Goal: Task Accomplishment & Management: Use online tool/utility

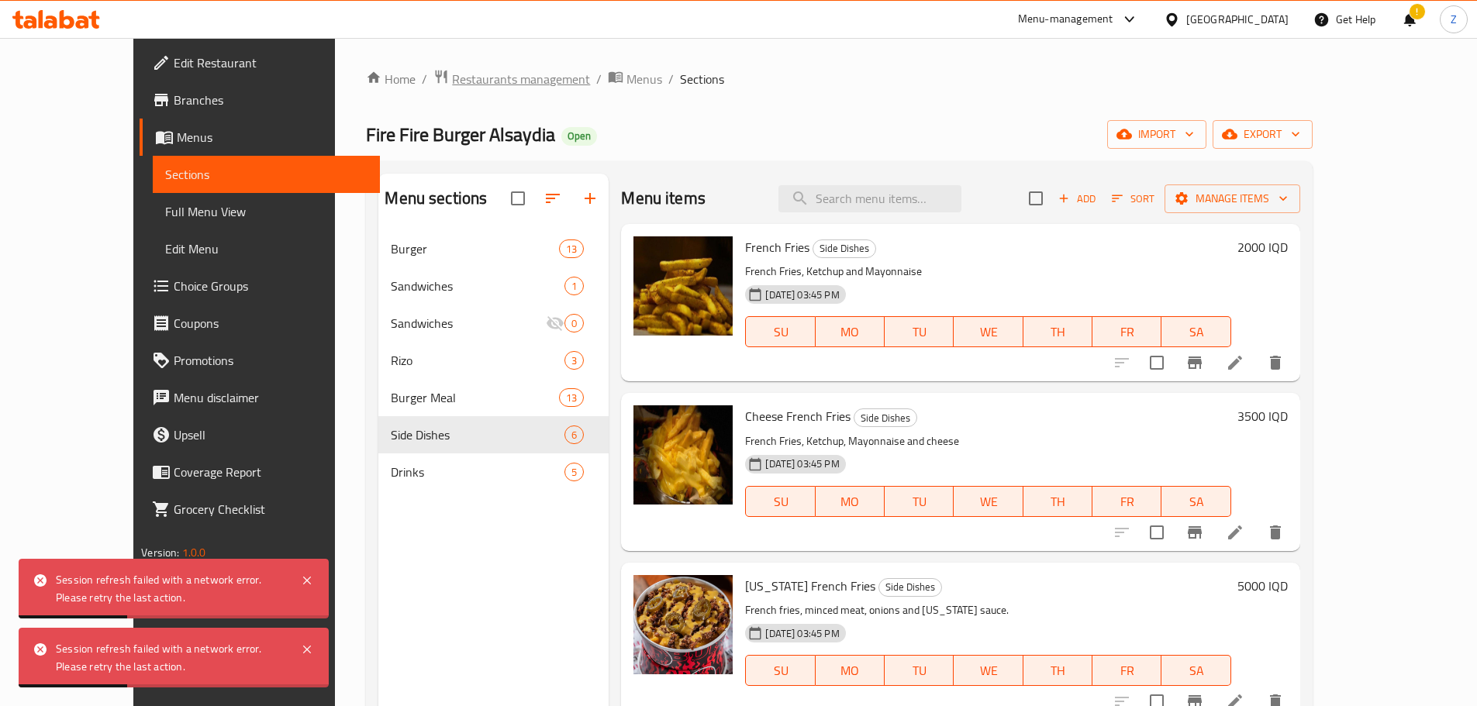
scroll to position [368, 0]
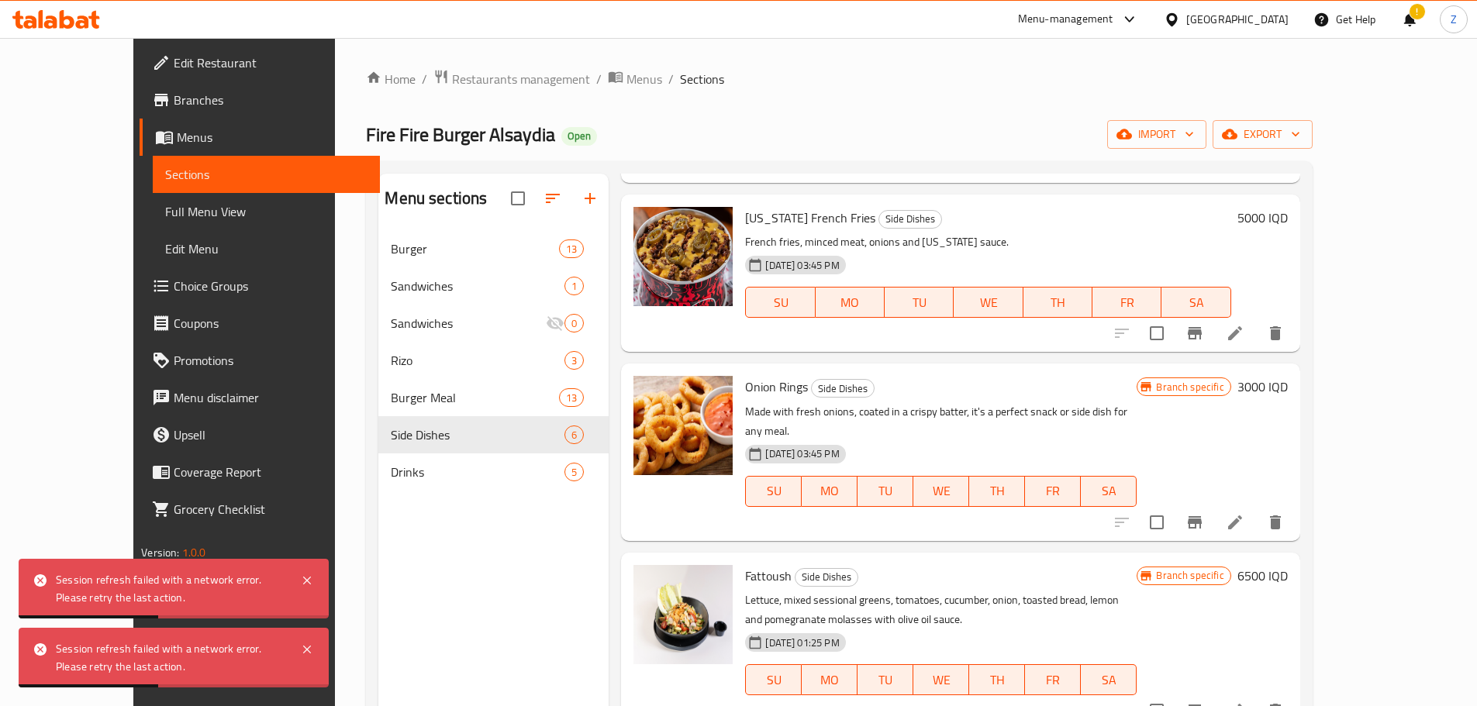
click at [429, 103] on div "Home / Restaurants management / Menus / Sections Fire Fire Burger Alsaydia Open…" at bounding box center [839, 480] width 946 height 823
click at [452, 74] on span "Restaurants management" at bounding box center [521, 79] width 138 height 19
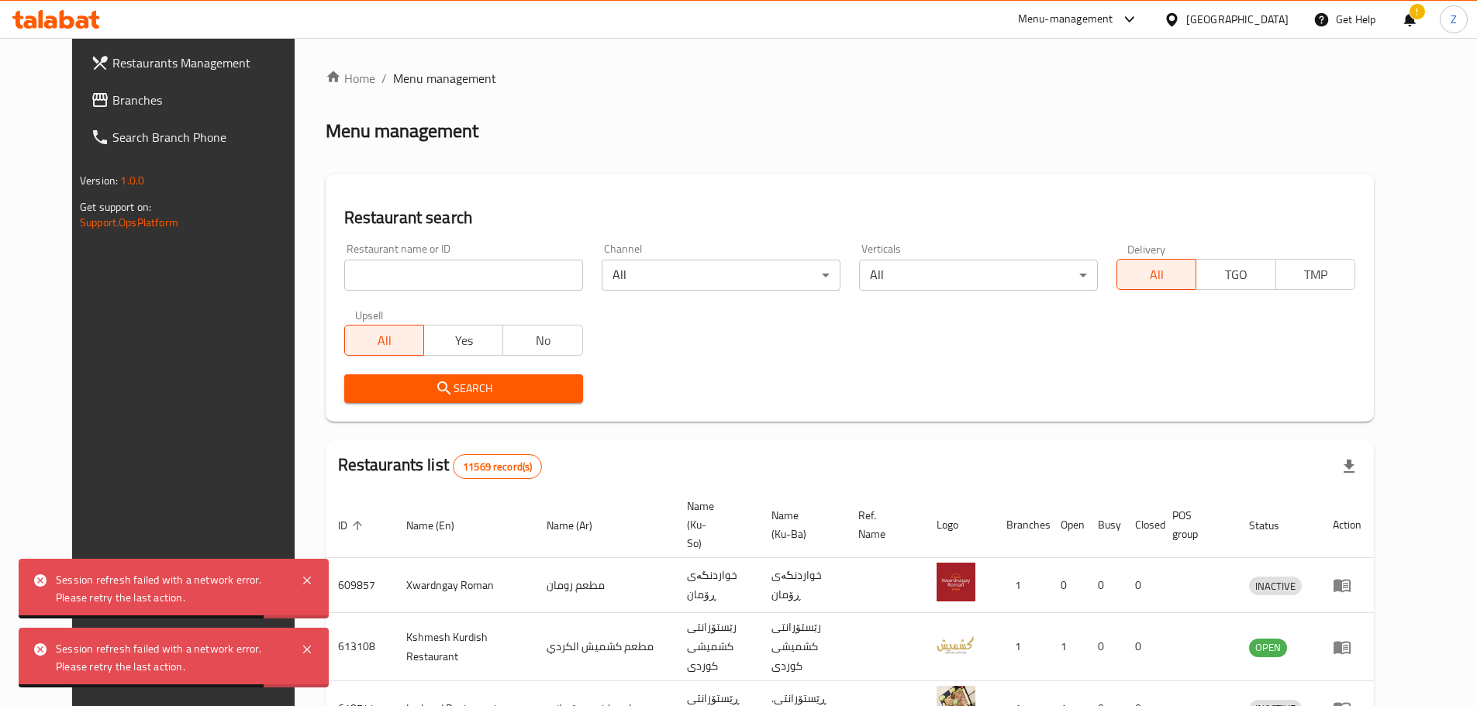
click at [442, 267] on input "search" at bounding box center [463, 275] width 239 height 31
paste input "701837"
type input "701837"
click at [431, 381] on span "Search" at bounding box center [464, 388] width 214 height 19
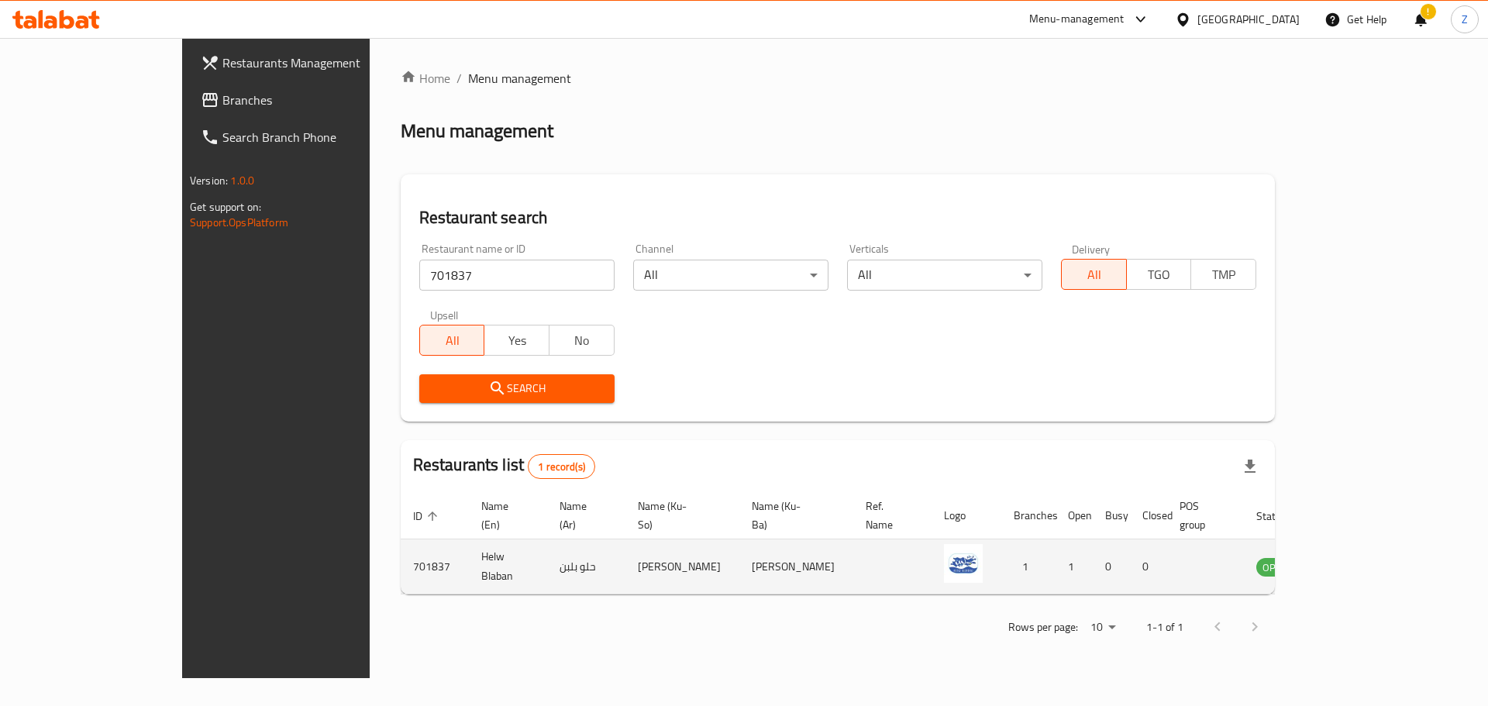
click at [1356, 557] on icon "enhanced table" at bounding box center [1347, 566] width 19 height 19
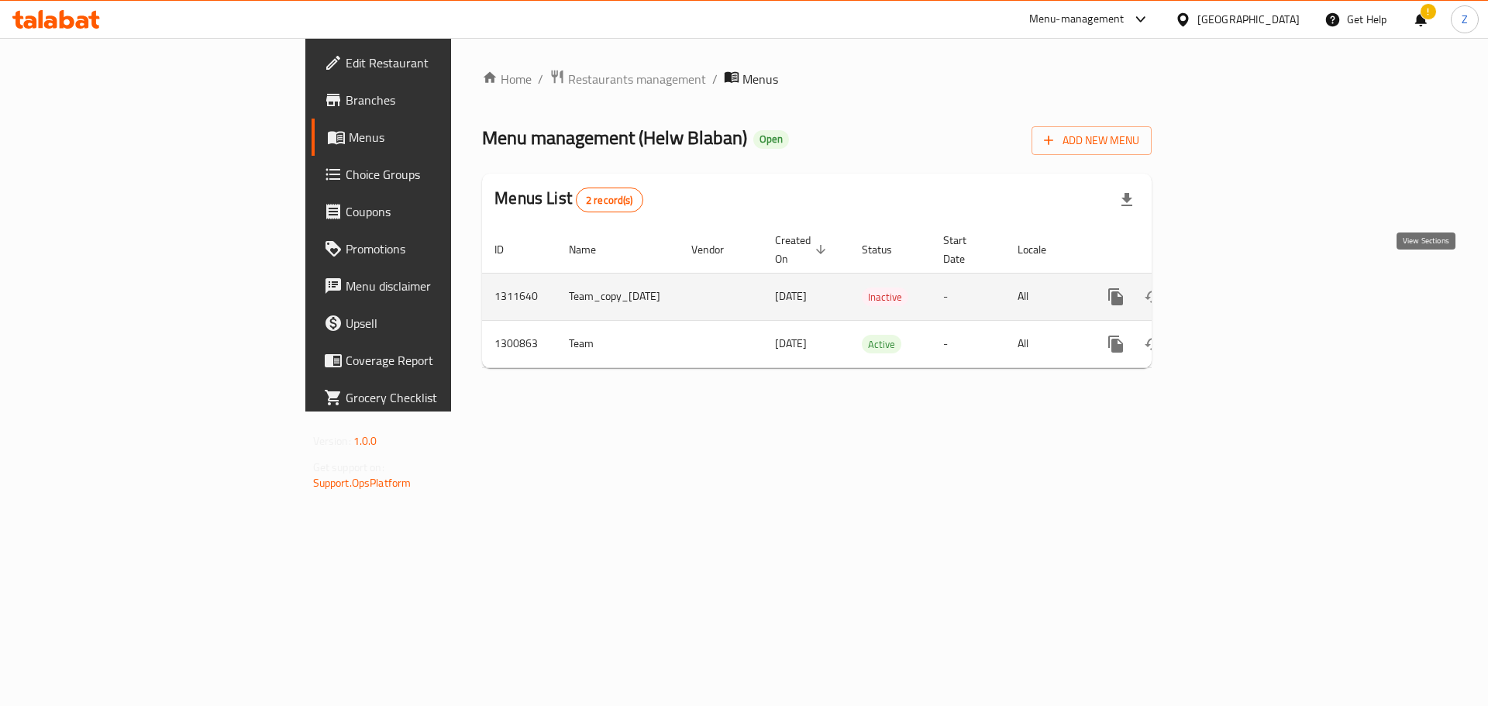
click at [1237, 288] on icon "enhanced table" at bounding box center [1228, 297] width 19 height 19
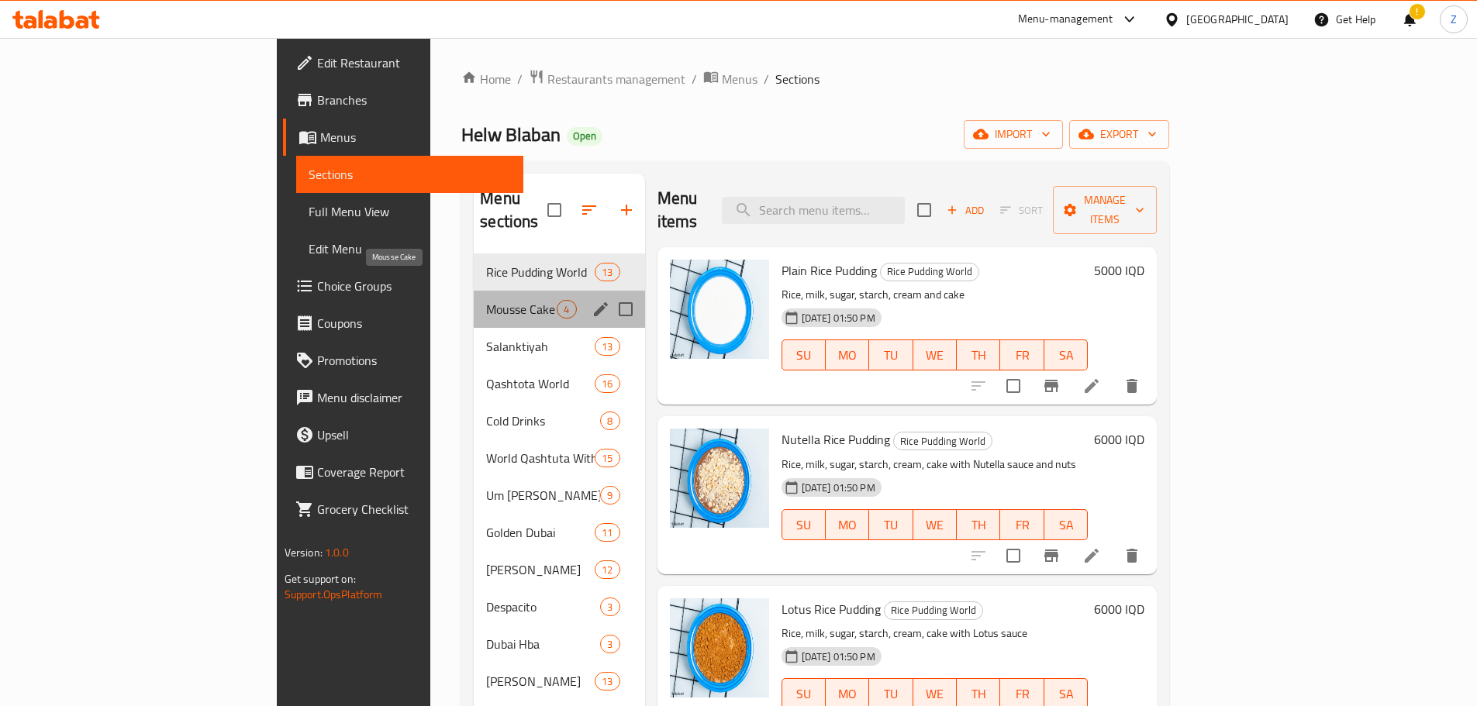
click at [486, 300] on span "Mousse Cake" at bounding box center [521, 309] width 71 height 19
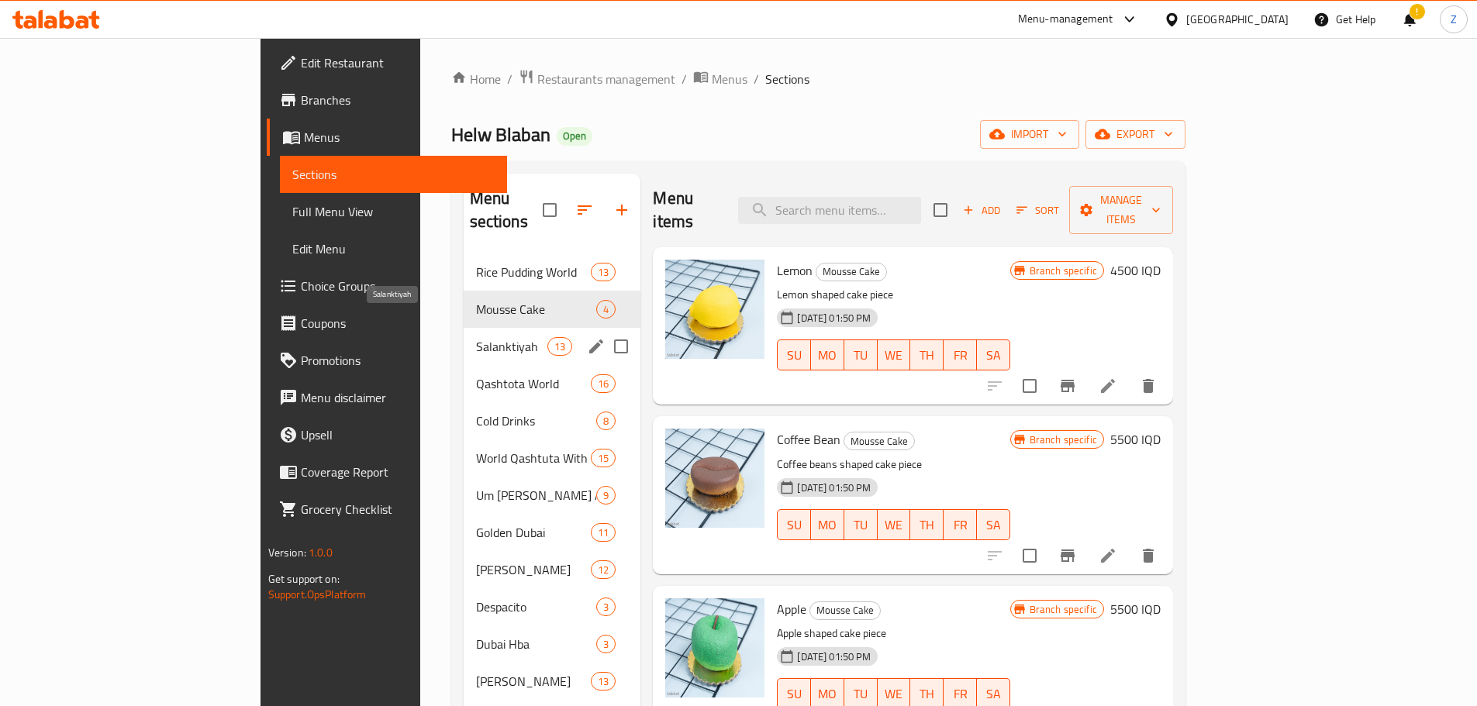
click at [476, 337] on span "Salanktiyah" at bounding box center [512, 346] width 72 height 19
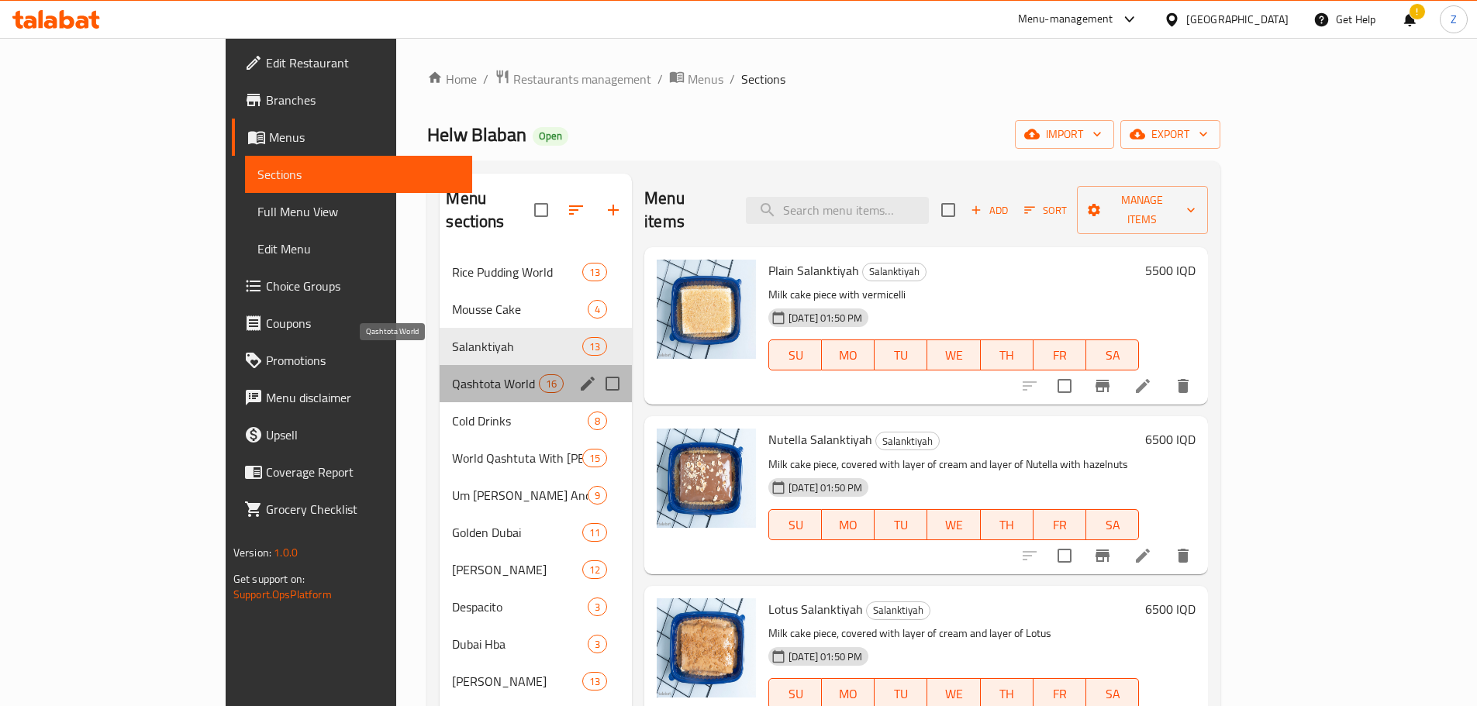
click at [452, 374] on span "Qashtota World" at bounding box center [495, 383] width 86 height 19
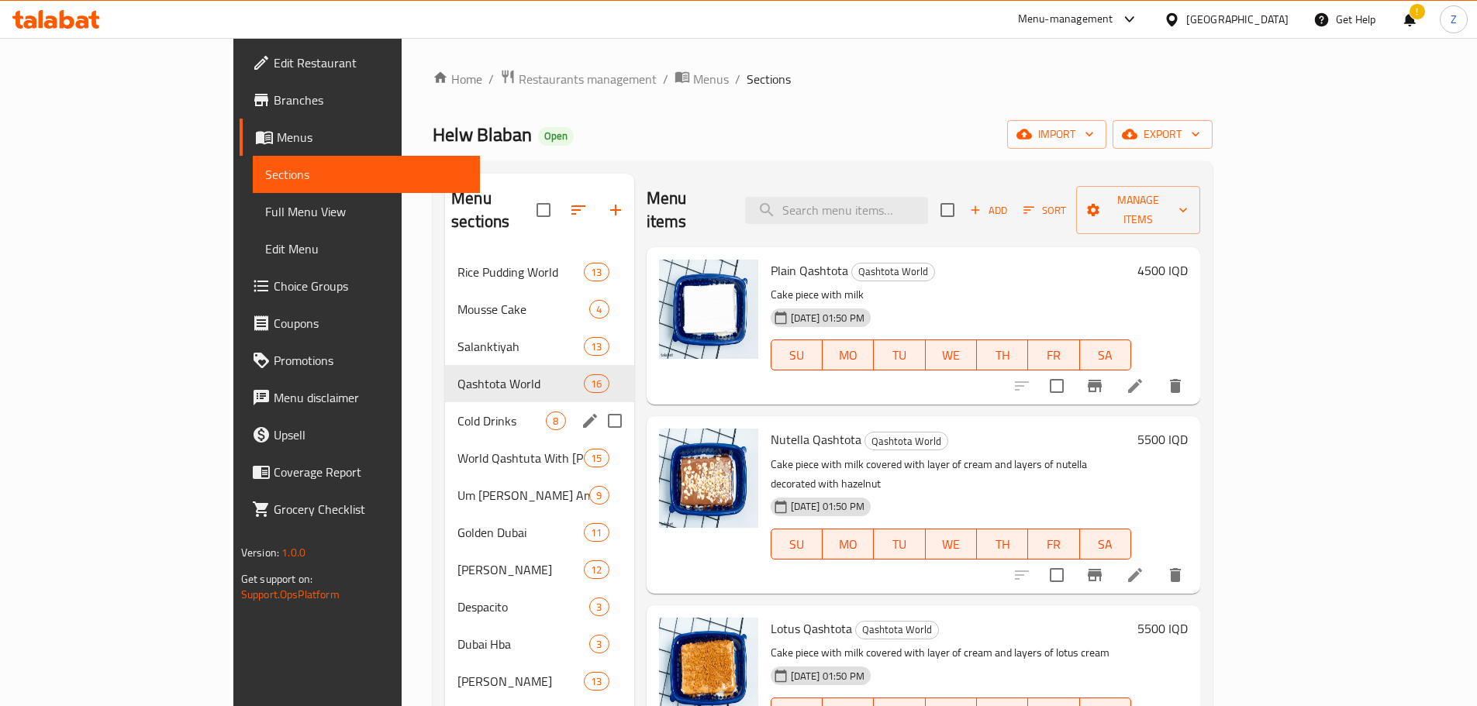
click at [445, 402] on div "Cold Drinks 8" at bounding box center [539, 420] width 188 height 37
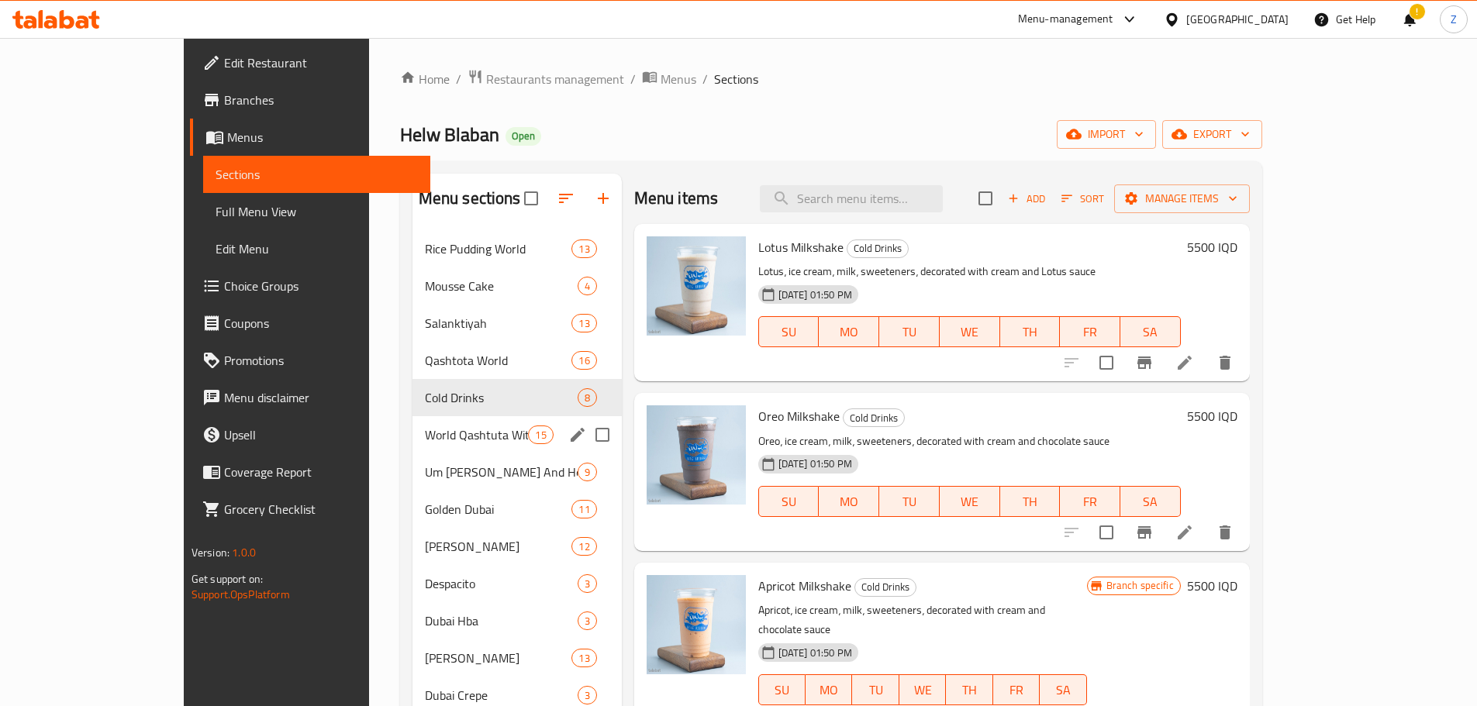
click at [412, 418] on div "World Qashtuta With Rice 15" at bounding box center [516, 434] width 209 height 37
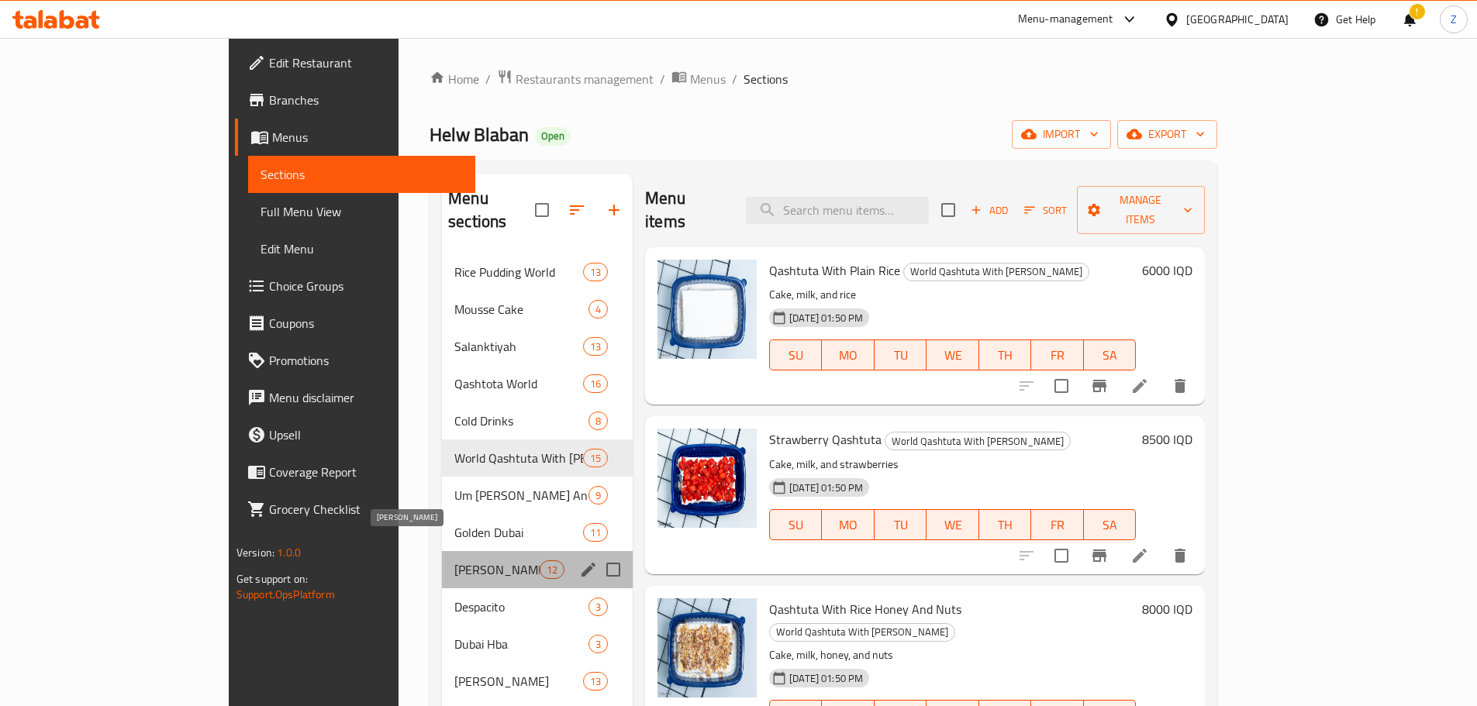
click at [454, 560] on span "Ambaliya" at bounding box center [496, 569] width 85 height 19
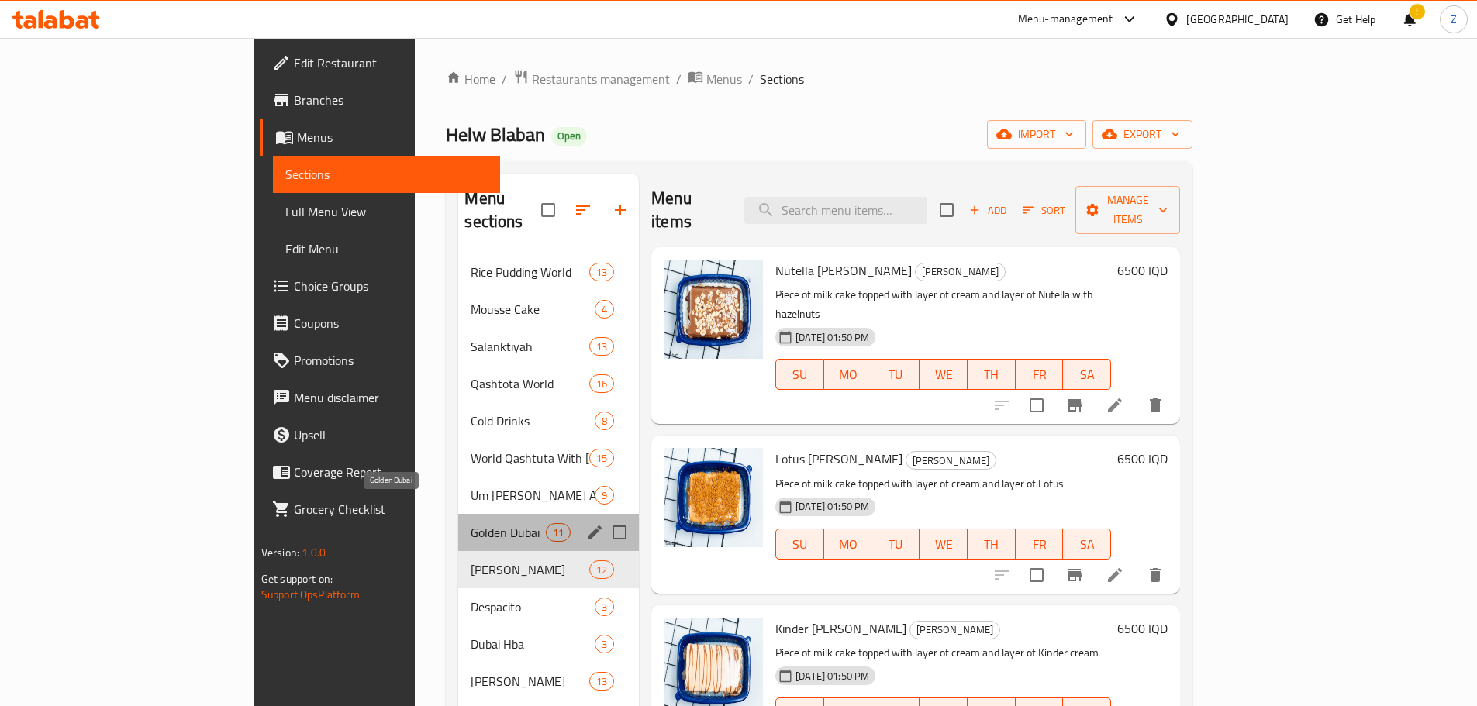
click at [471, 523] on span "Golden Dubai" at bounding box center [508, 532] width 74 height 19
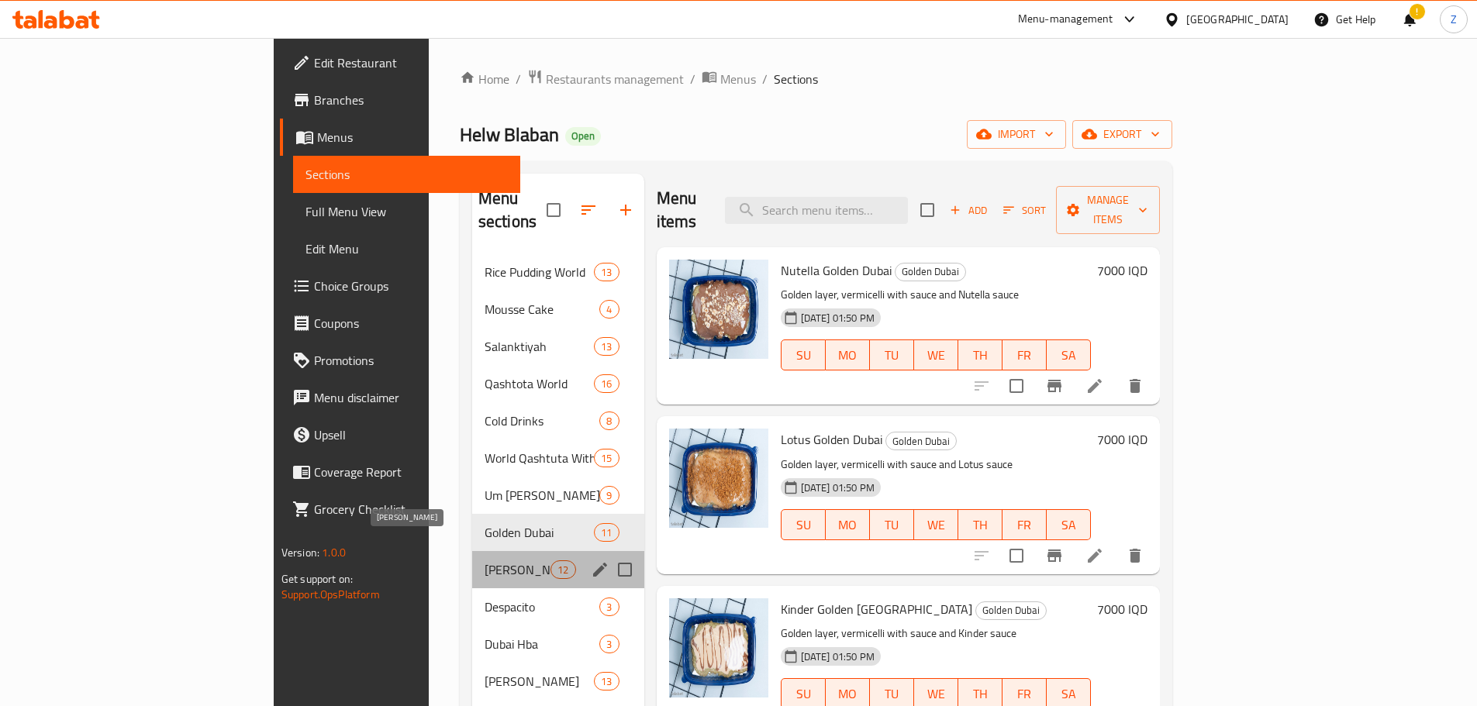
click at [484, 560] on span "Ambaliya" at bounding box center [517, 569] width 66 height 19
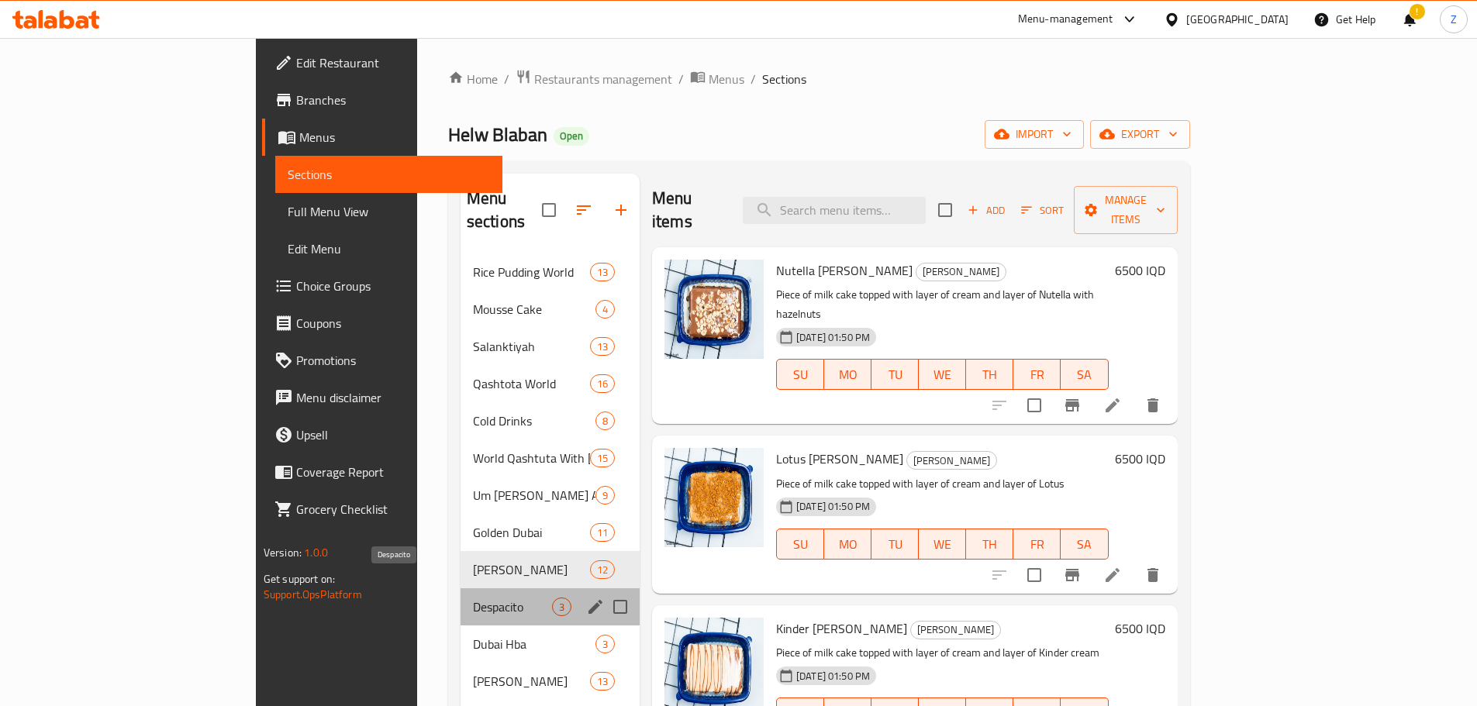
click at [473, 598] on span "Despacito" at bounding box center [512, 607] width 79 height 19
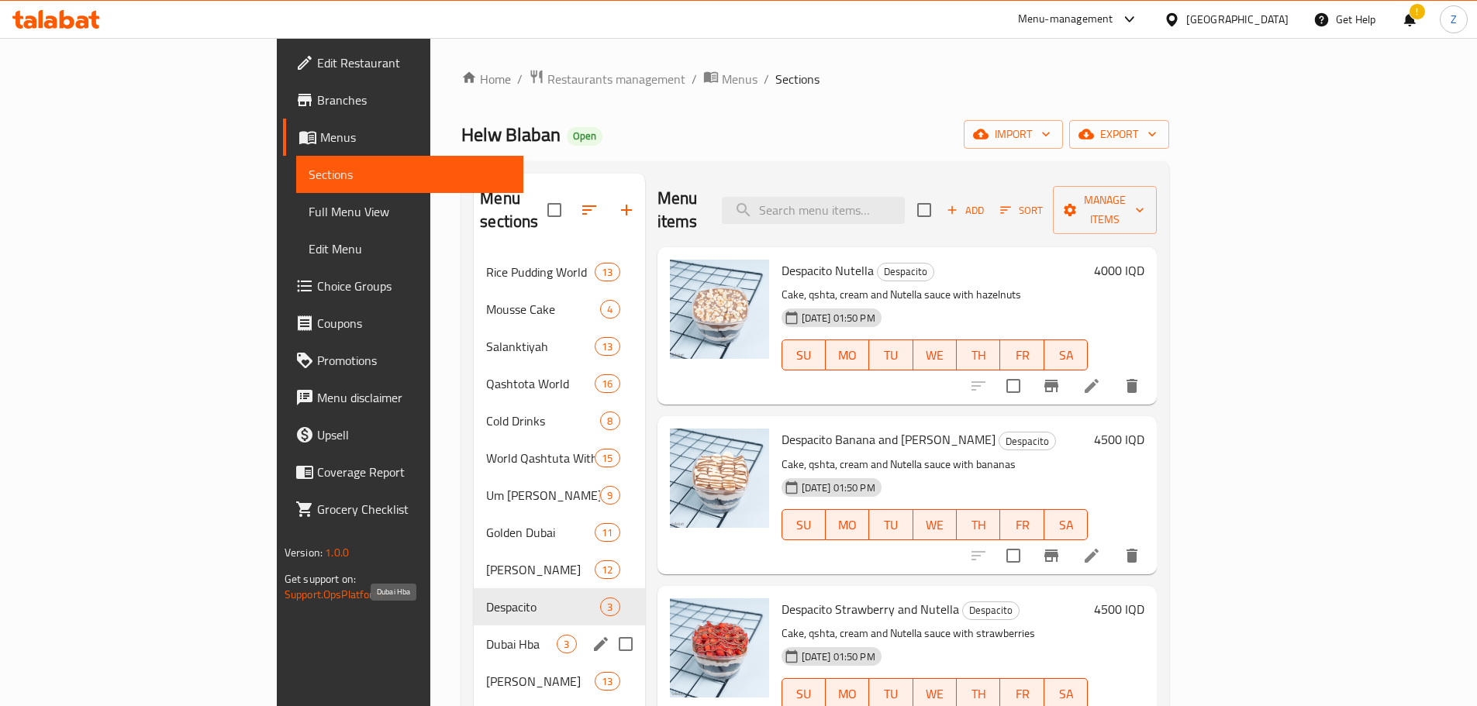
click at [486, 635] on span "Dubai Hba" at bounding box center [521, 644] width 71 height 19
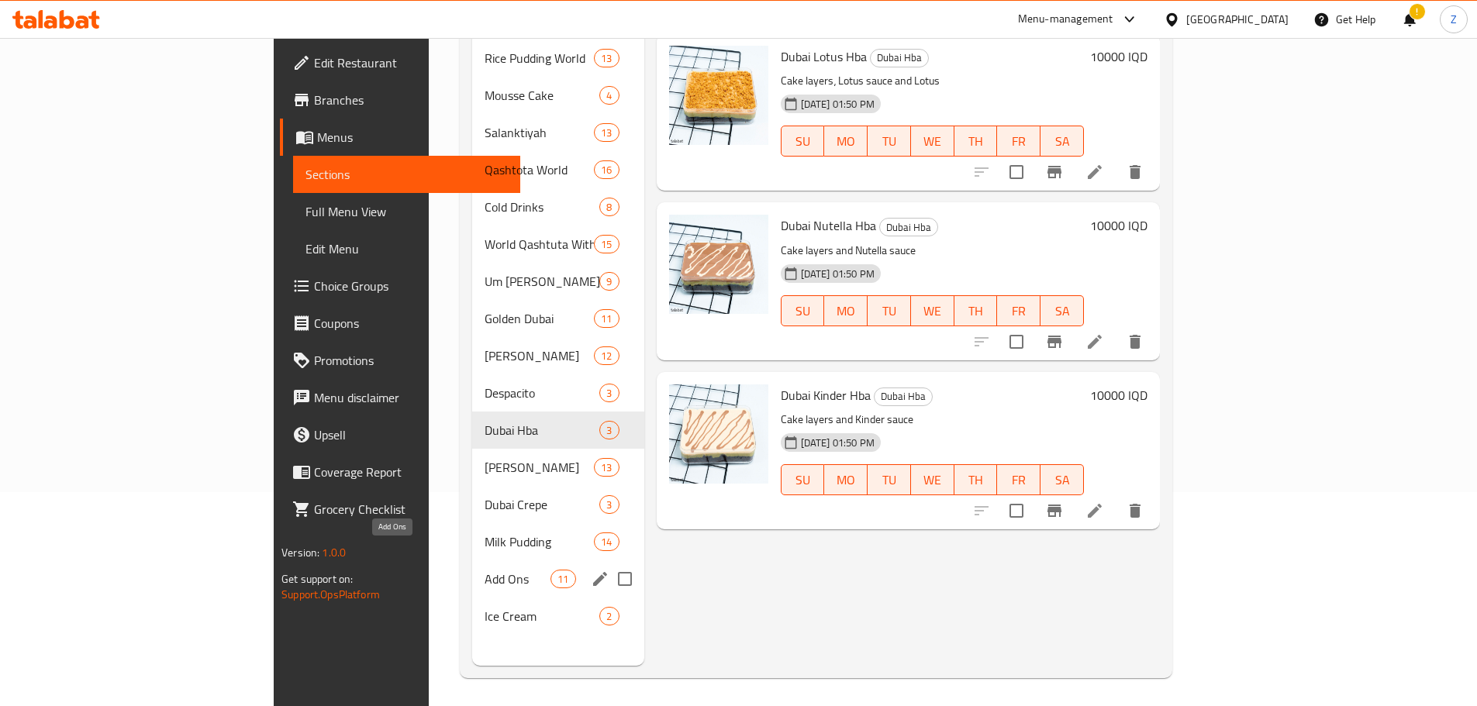
scroll to position [217, 0]
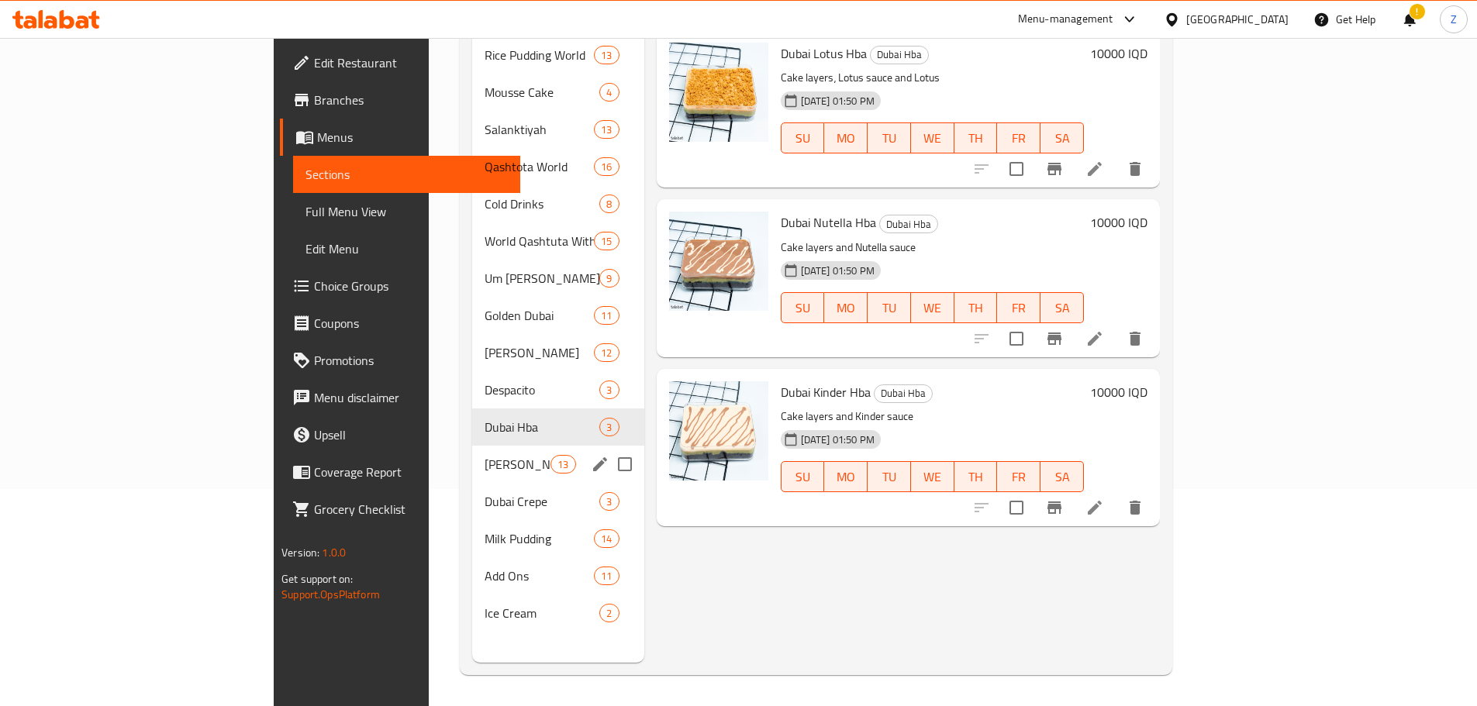
click at [484, 455] on span "Koshary Halu" at bounding box center [517, 464] width 66 height 19
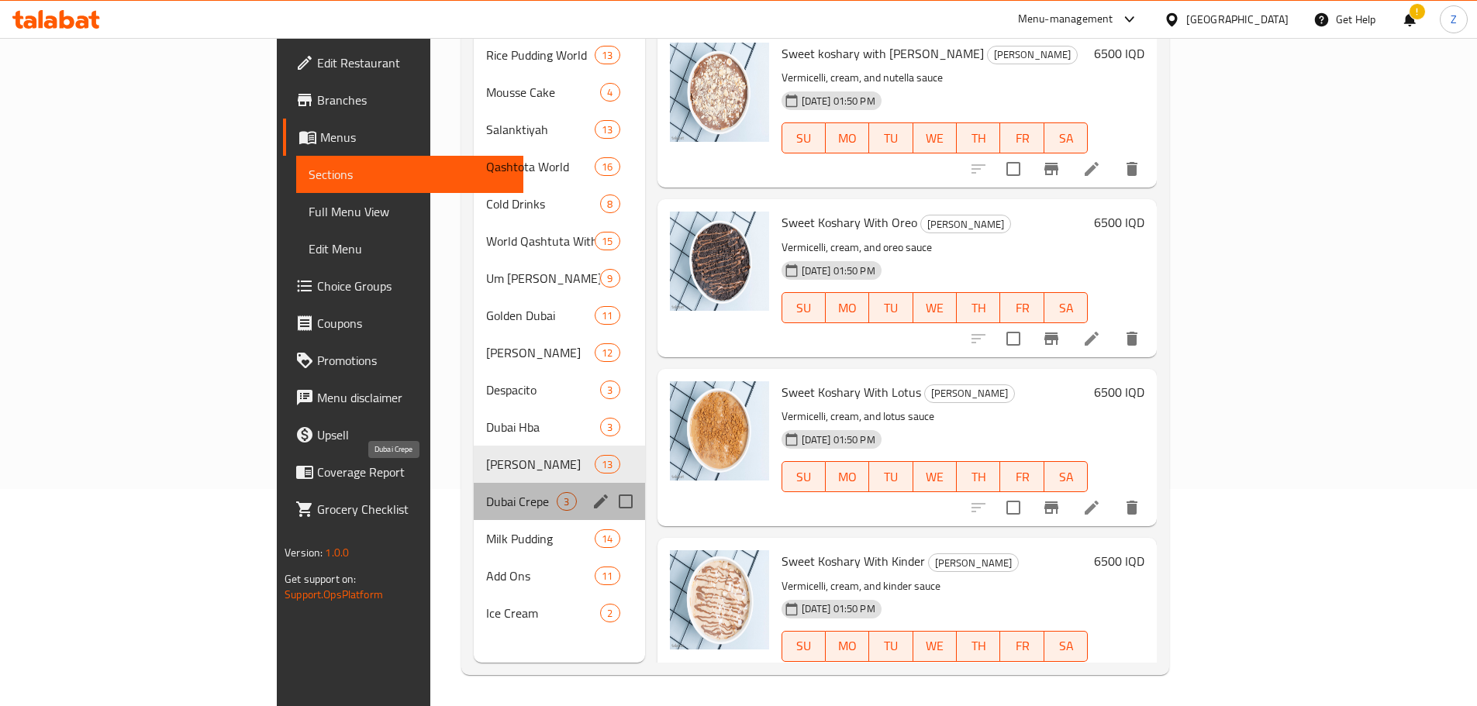
click at [486, 492] on span "Dubai Crepe" at bounding box center [521, 501] width 71 height 19
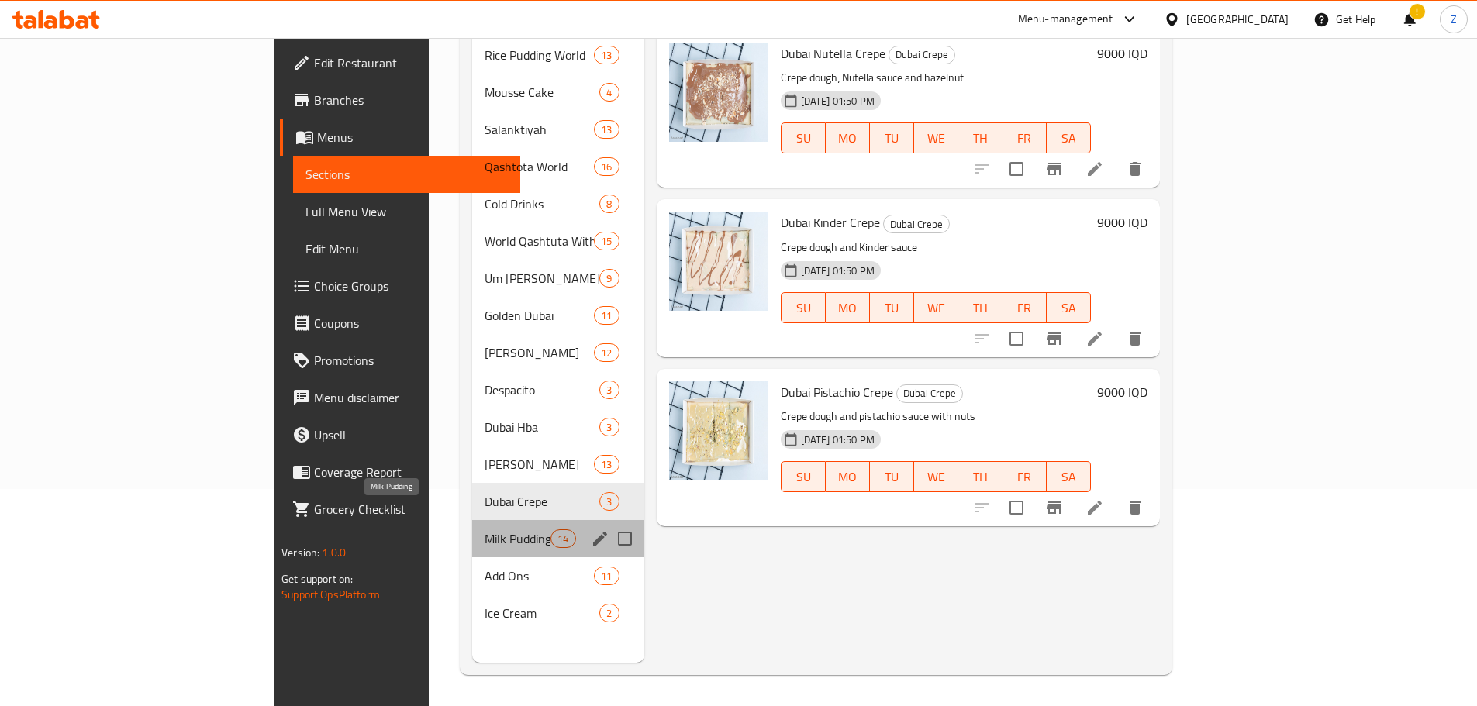
click at [484, 529] on span "Milk Pudding" at bounding box center [517, 538] width 66 height 19
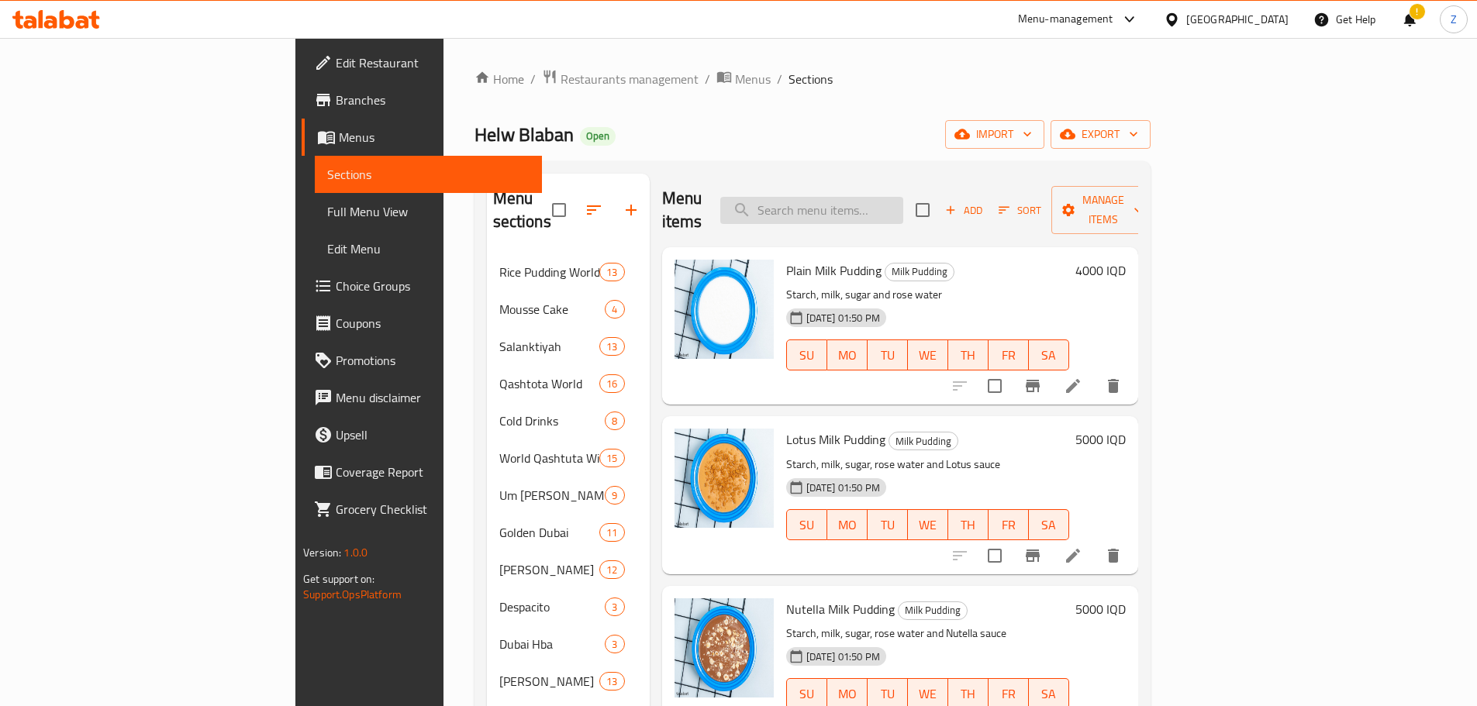
click at [903, 200] on input "search" at bounding box center [811, 210] width 183 height 27
paste input "ميلك شيك لوتس"
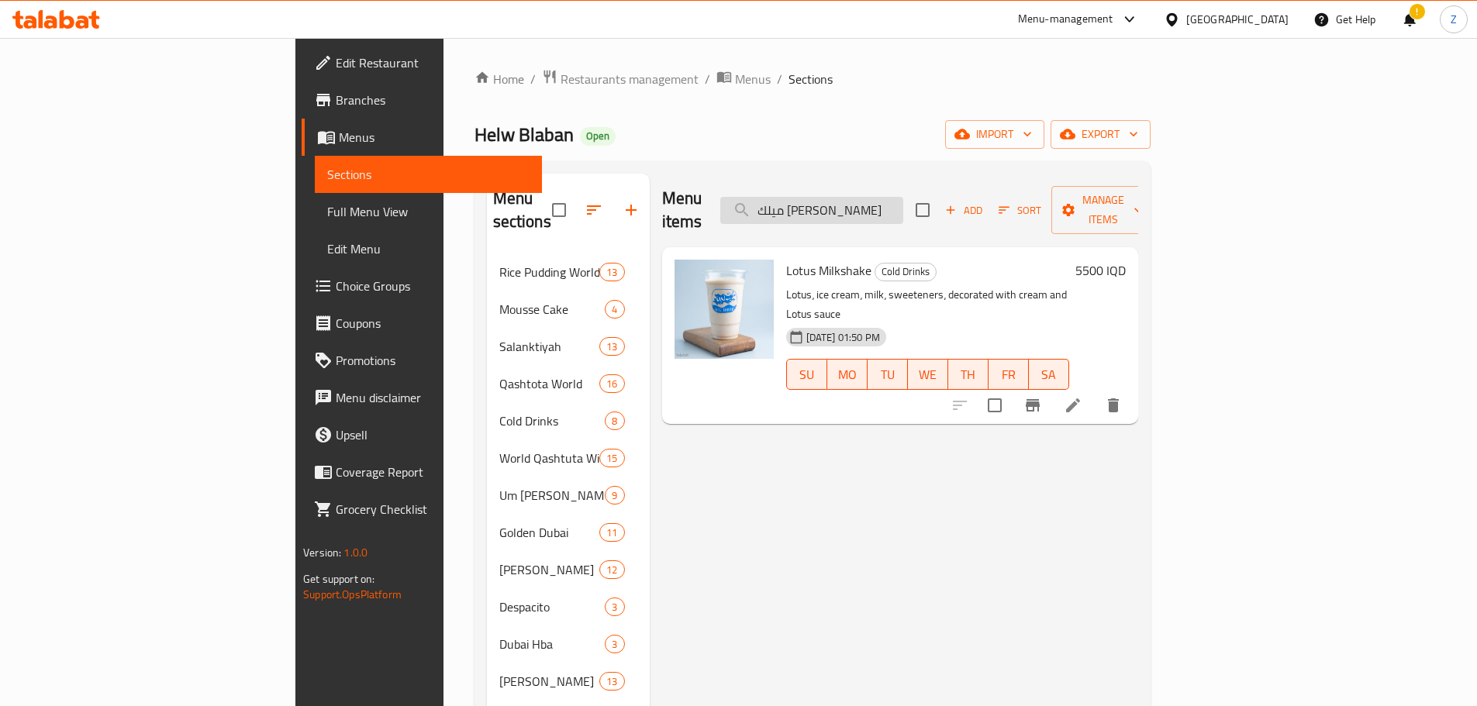
click at [898, 202] on input "ميلك شيك لوتس" at bounding box center [811, 210] width 183 height 27
paste input "شطوطة كندر"
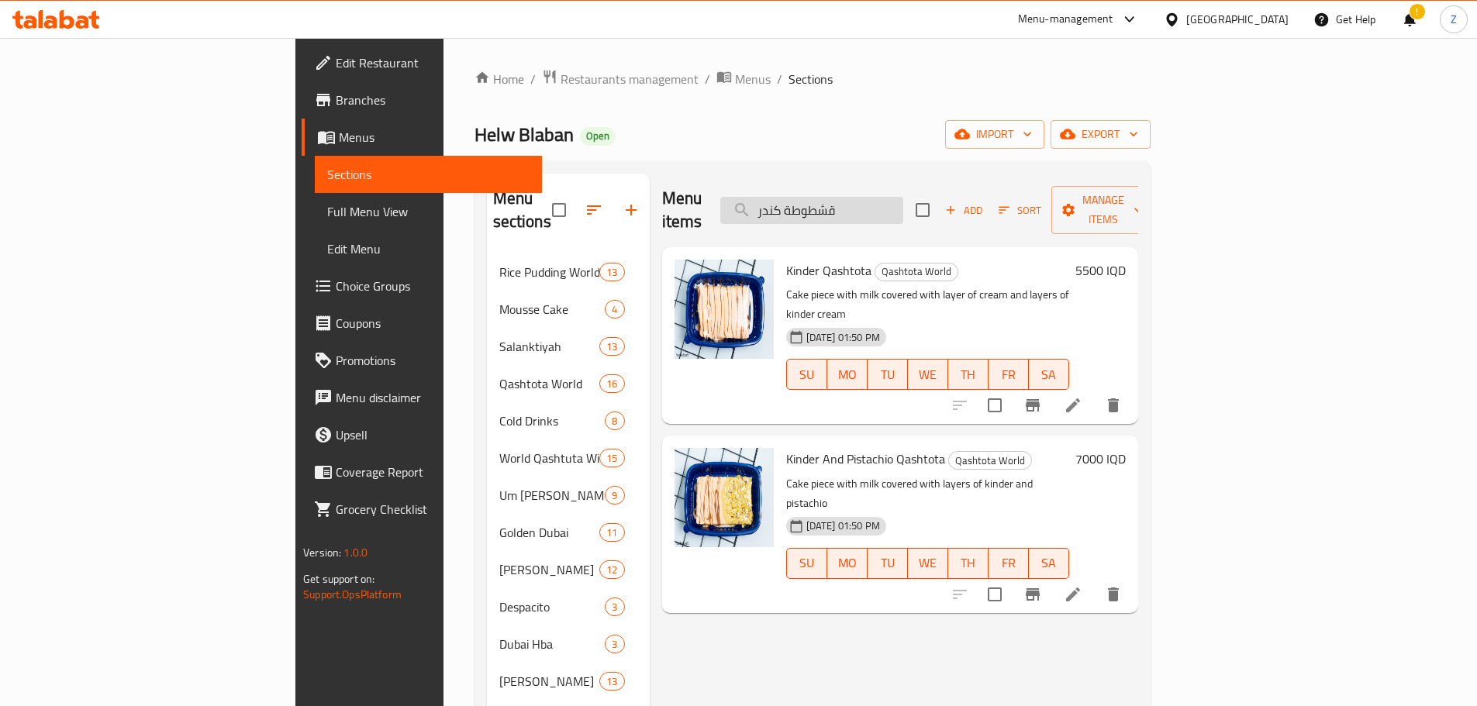
click at [903, 197] on input "قشطوطة كندر" at bounding box center [811, 210] width 183 height 27
paste input "انكو"
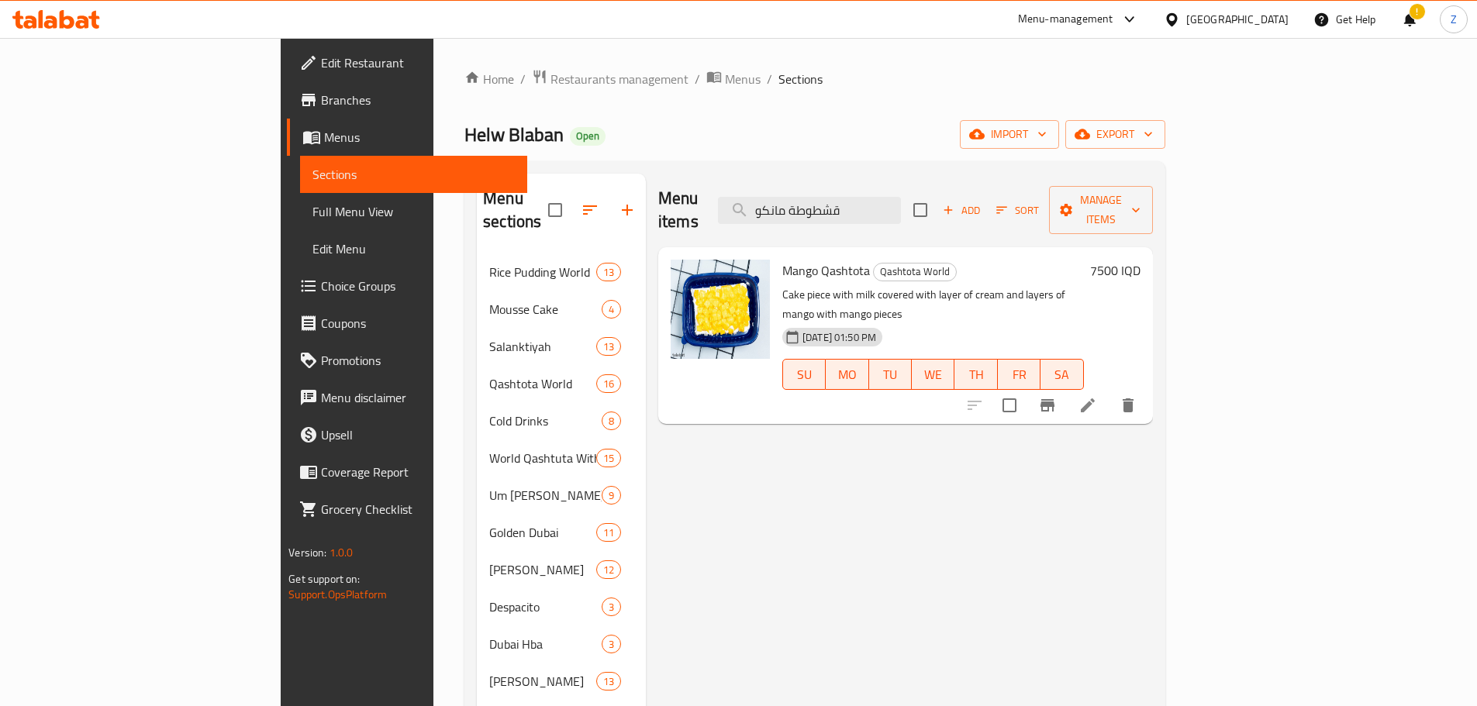
type input "قشطوطة مانكو"
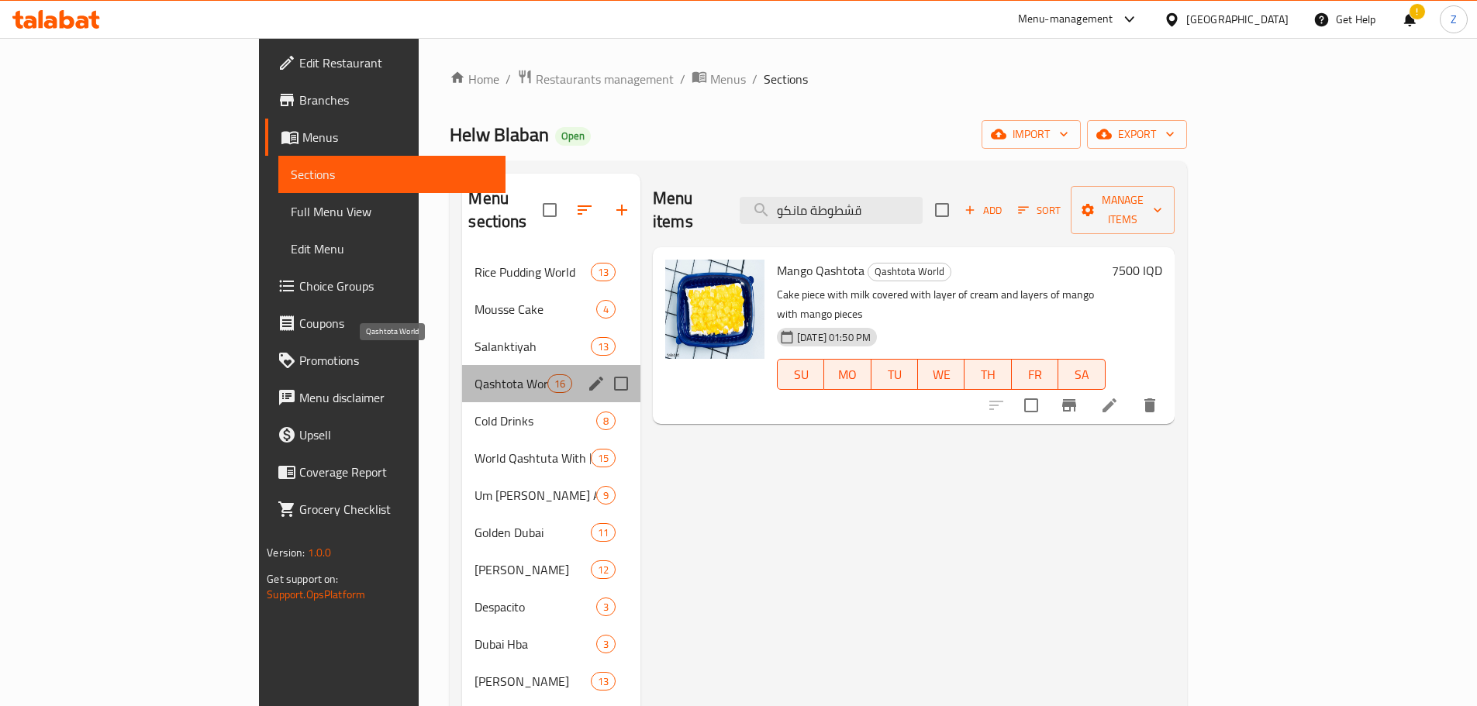
click at [474, 374] on span "Qashtota World" at bounding box center [510, 383] width 72 height 19
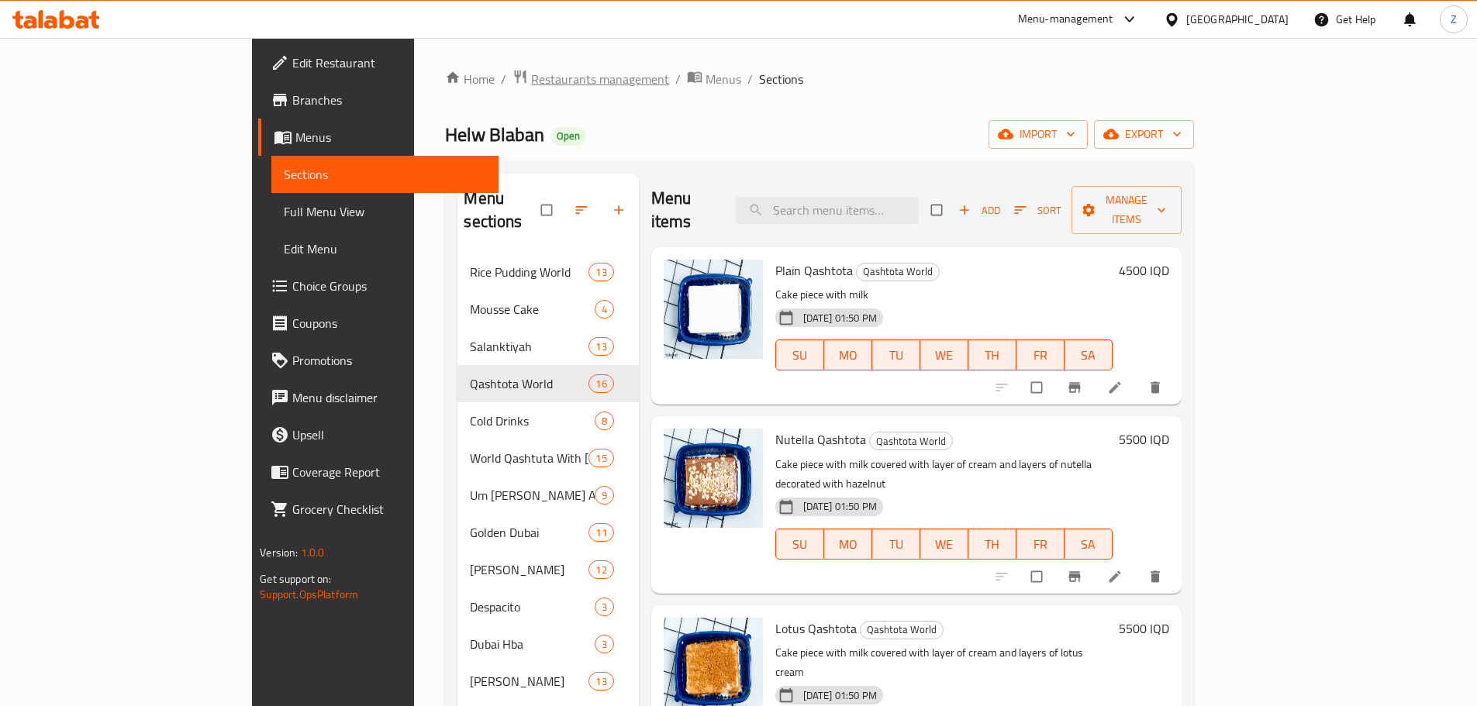
click at [531, 74] on span "Restaurants management" at bounding box center [600, 79] width 138 height 19
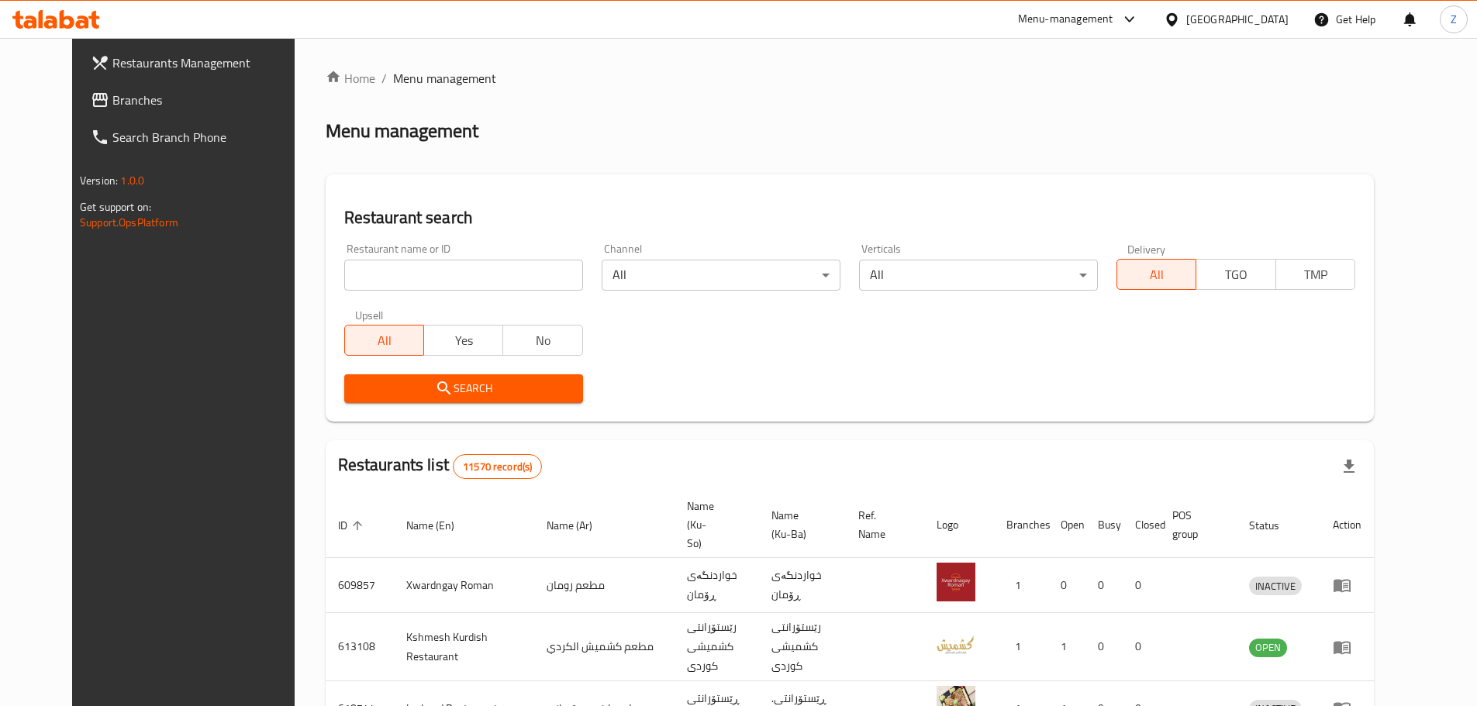
click at [450, 260] on input "search" at bounding box center [463, 275] width 239 height 31
paste input "675440"
type input "675440"
click at [426, 382] on span "Search" at bounding box center [464, 388] width 214 height 19
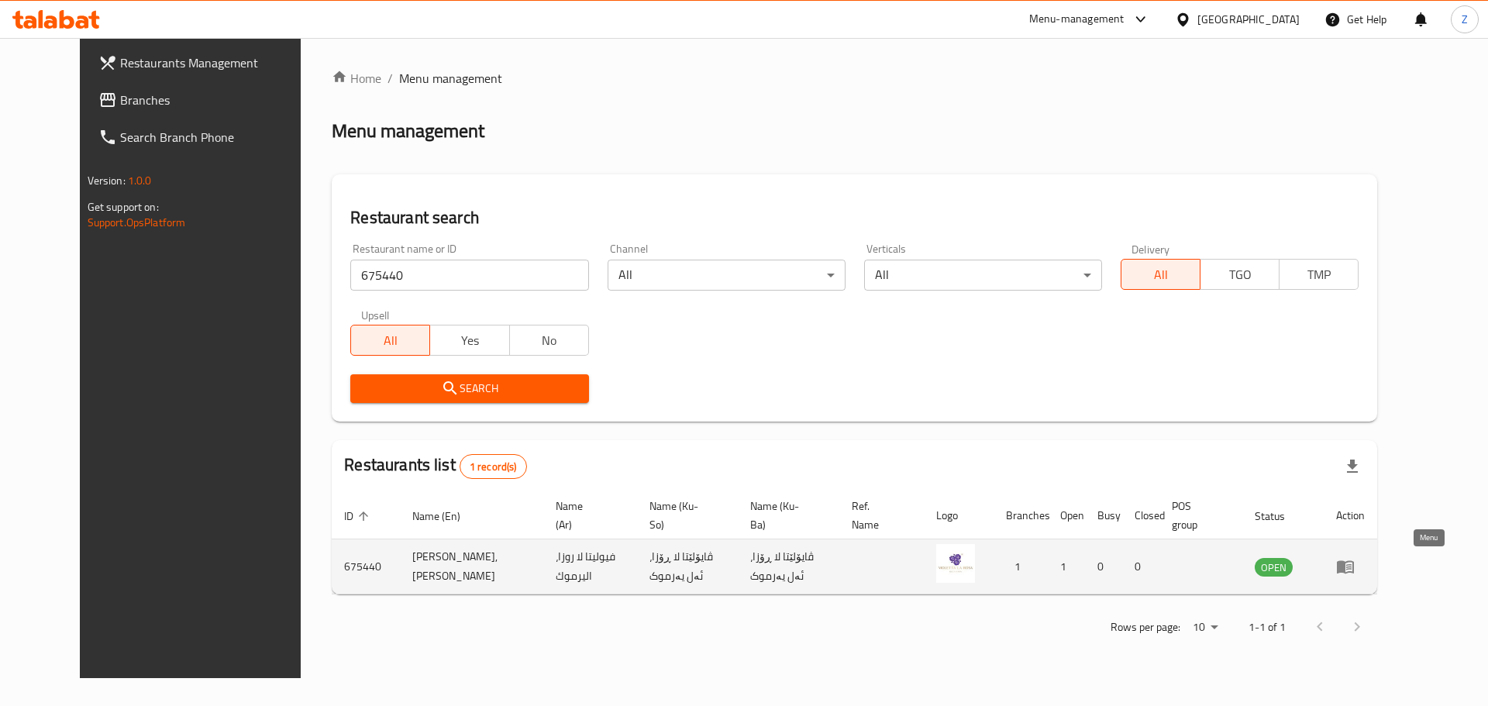
click at [1365, 570] on link "enhanced table" at bounding box center [1350, 566] width 29 height 19
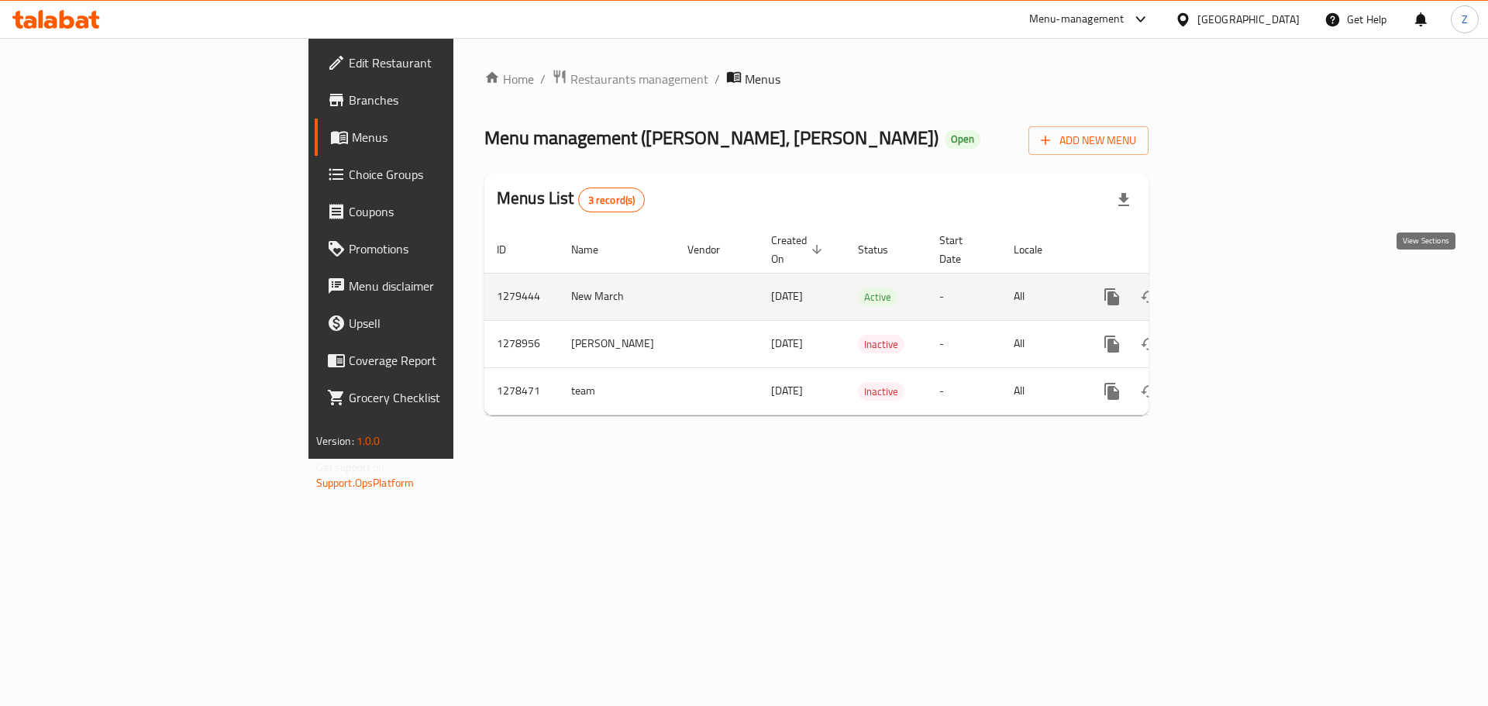
click at [1231, 290] on icon "enhanced table" at bounding box center [1224, 297] width 14 height 14
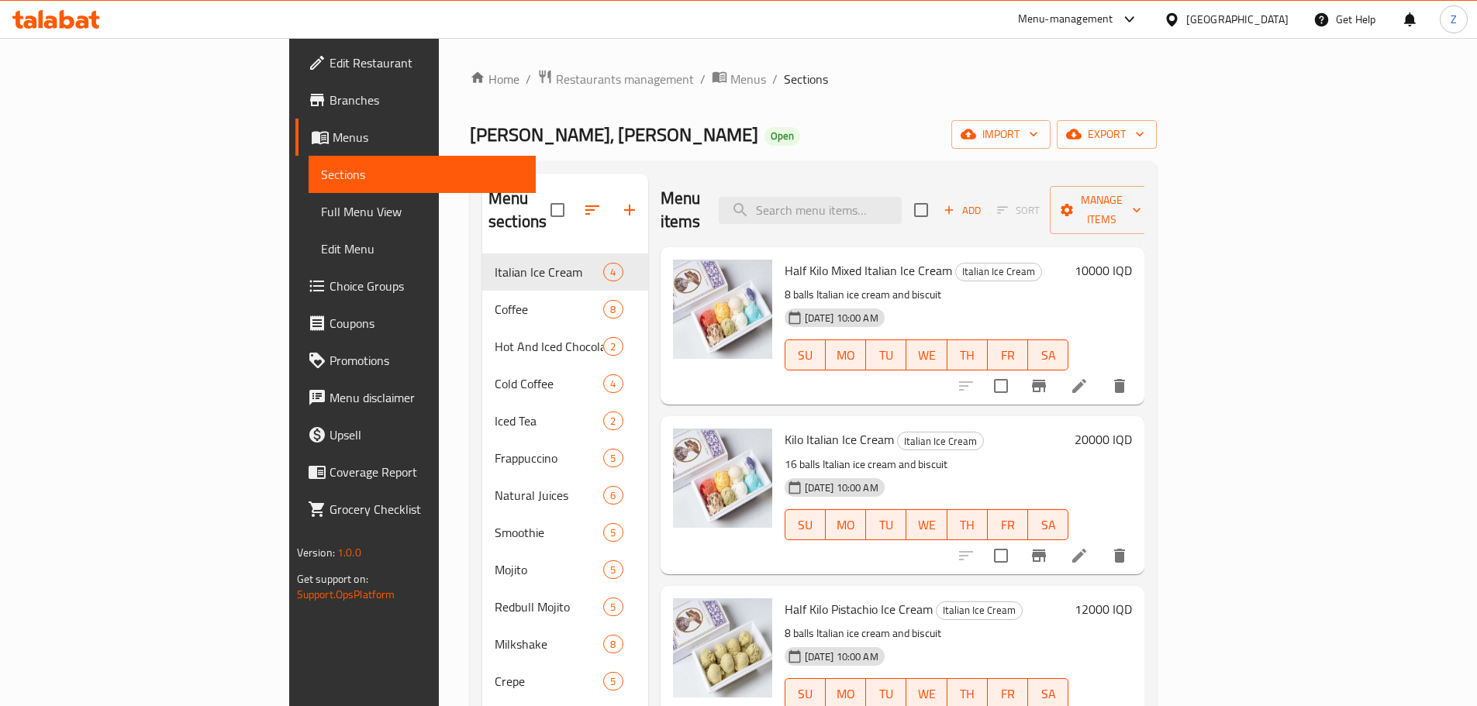
click at [930, 429] on h6 "Kilo Italian Ice Cream Italian Ice Cream" at bounding box center [926, 440] width 284 height 22
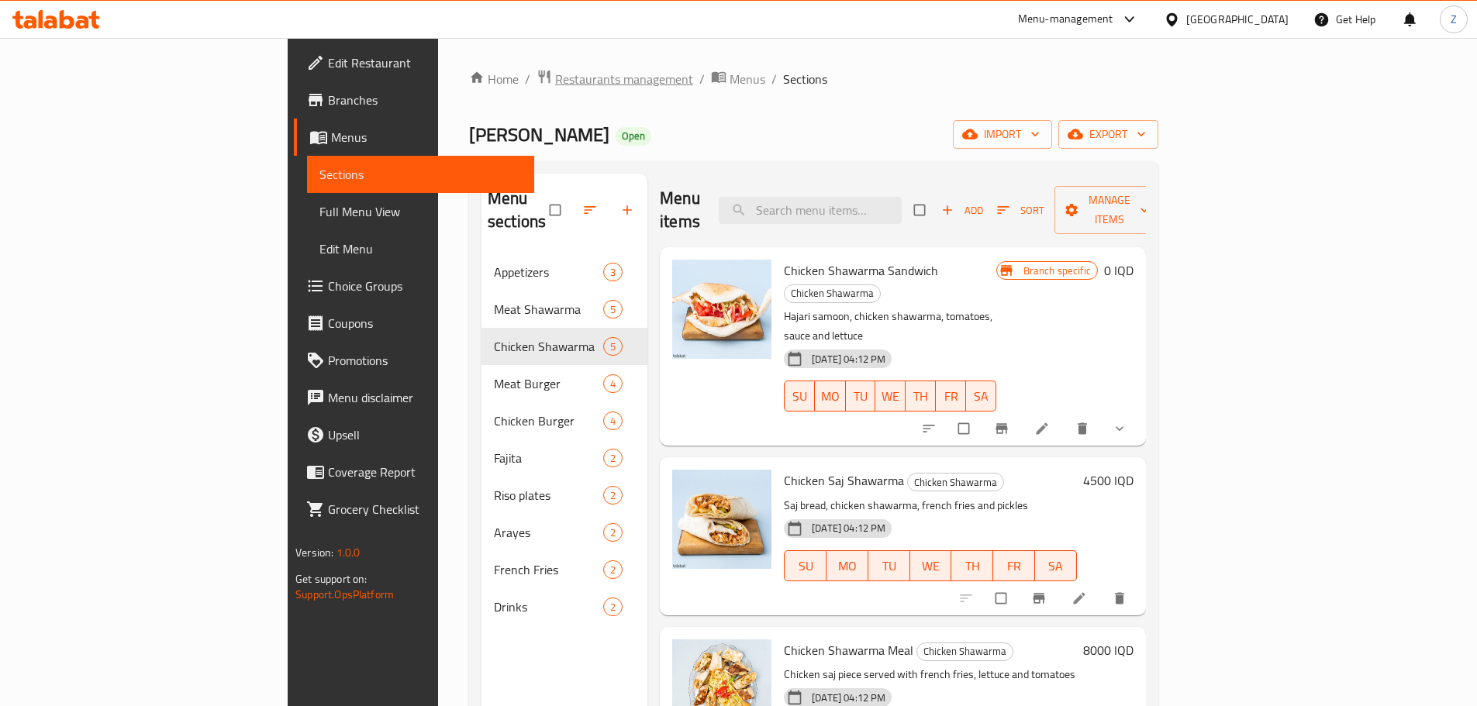
drag, startPoint x: 415, startPoint y: 50, endPoint x: 426, endPoint y: 84, distance: 35.1
click at [438, 51] on div "Home / Restaurants management / Menus / Sections Nakah Hatab Open import export…" at bounding box center [813, 480] width 751 height 885
click at [555, 87] on span "Restaurants management" at bounding box center [624, 79] width 138 height 19
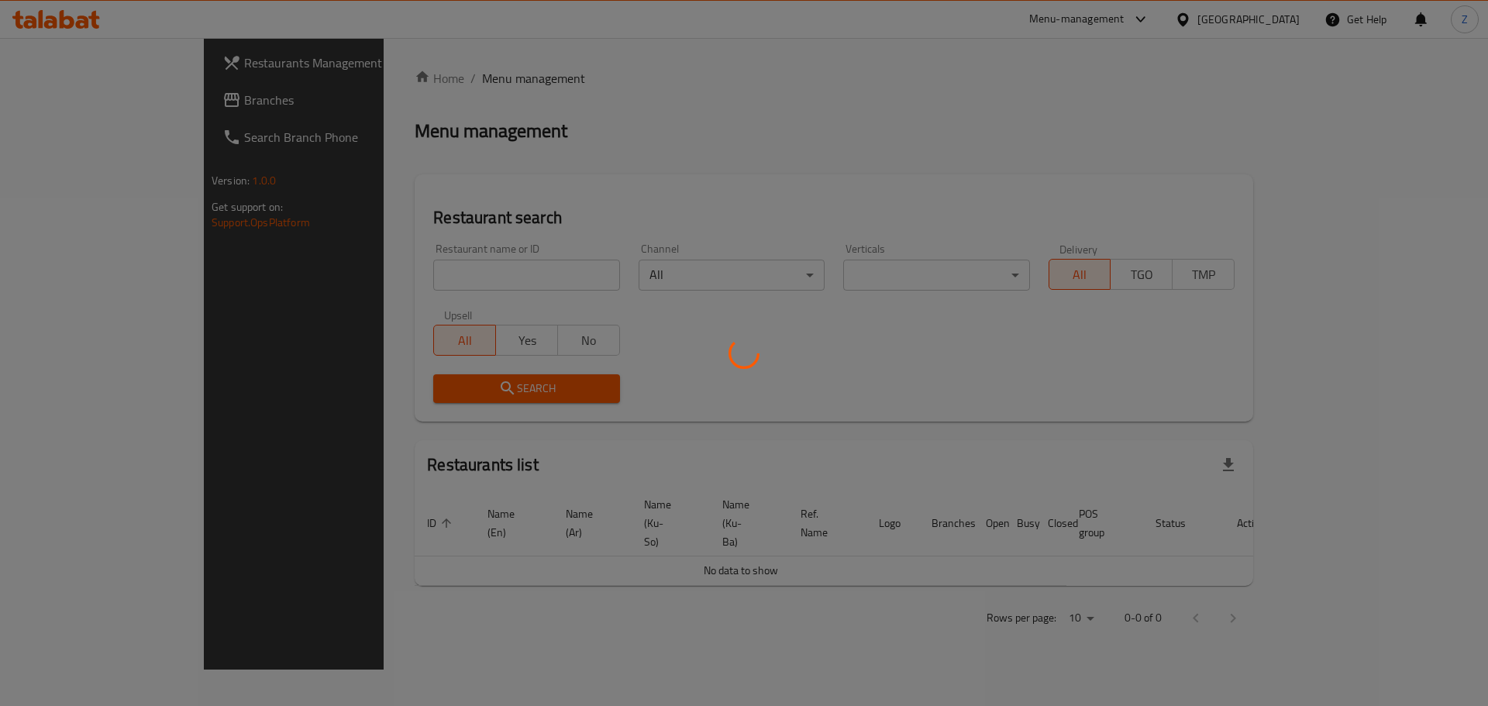
click at [454, 291] on div at bounding box center [744, 353] width 1488 height 706
click at [455, 280] on div at bounding box center [744, 353] width 1488 height 706
click at [459, 276] on div at bounding box center [744, 353] width 1488 height 706
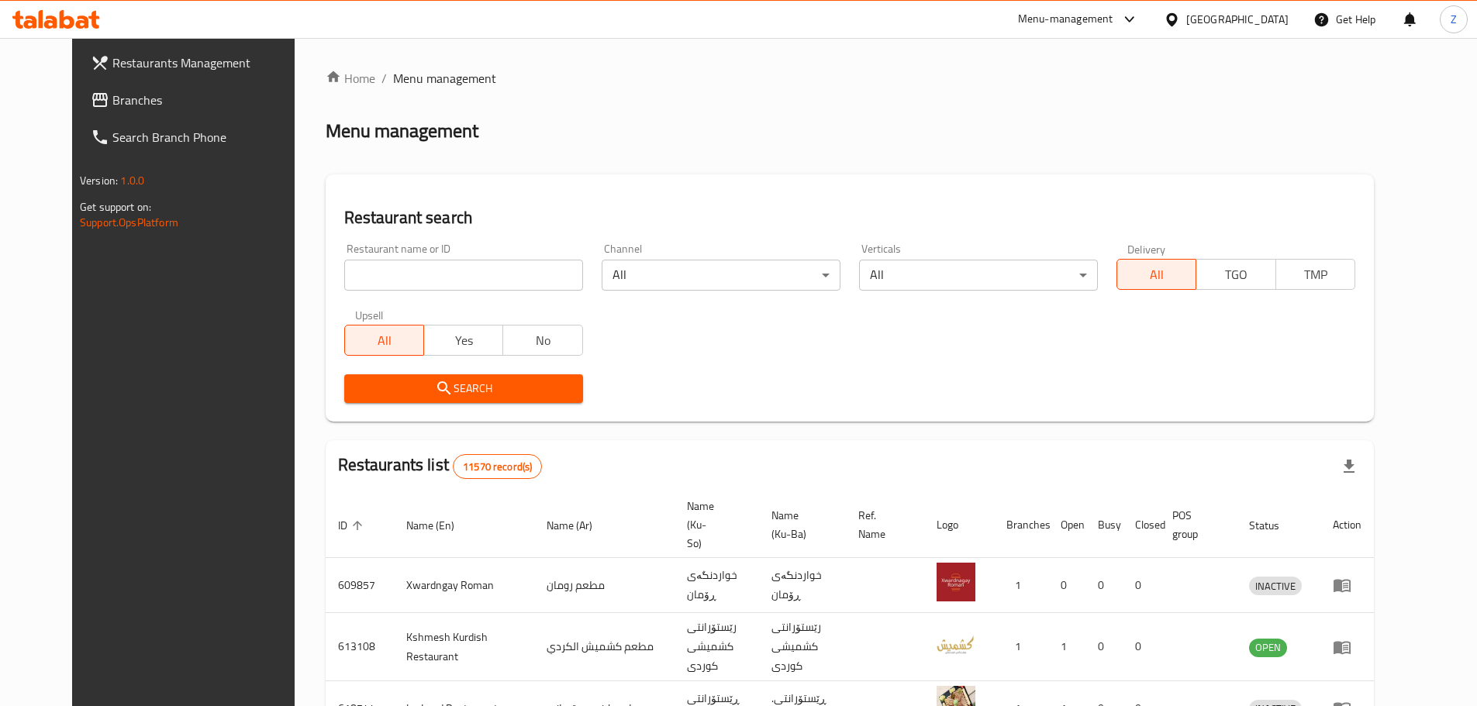
click at [459, 276] on input "search" at bounding box center [463, 275] width 239 height 31
paste input "687839"
type input "687839"
click at [471, 395] on span "Search" at bounding box center [464, 388] width 214 height 19
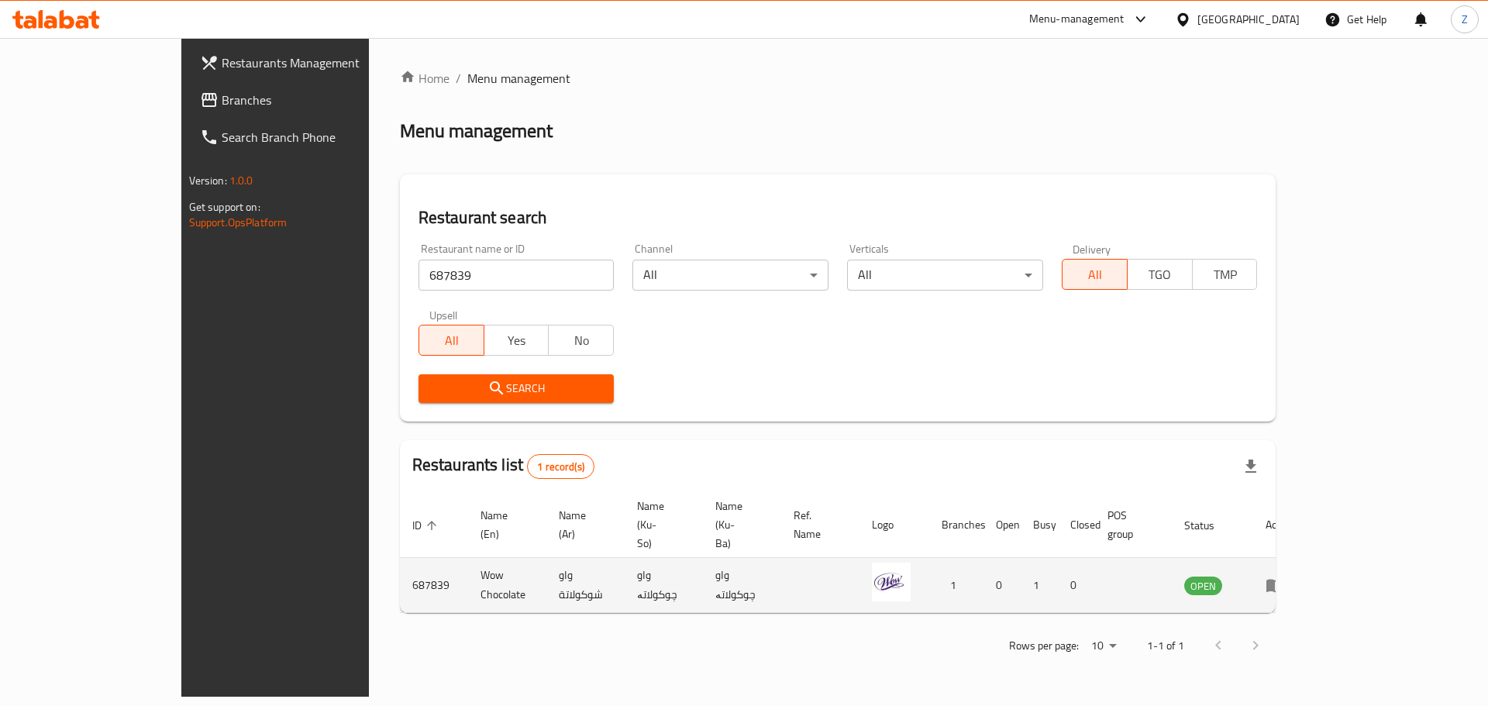
click at [1284, 580] on icon "enhanced table" at bounding box center [1275, 586] width 17 height 13
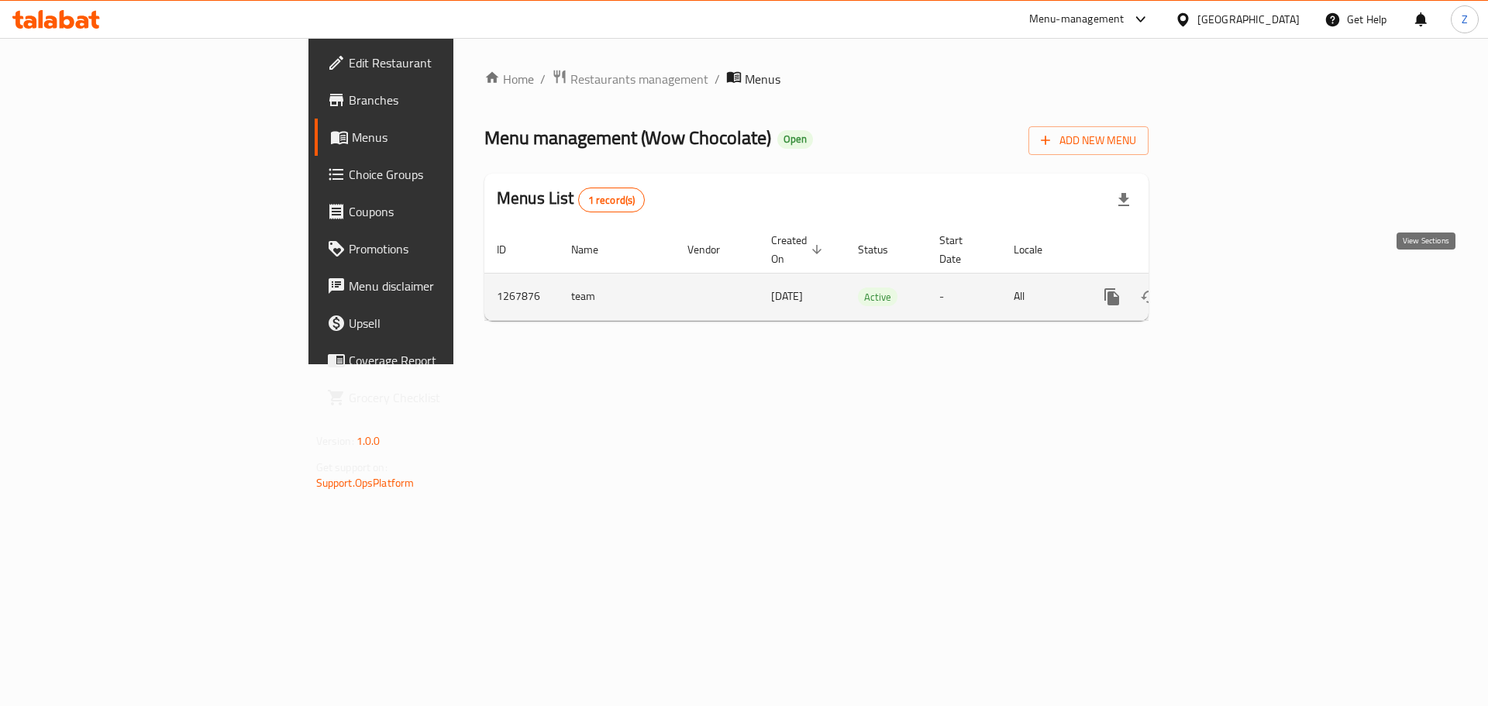
click at [1233, 288] on icon "enhanced table" at bounding box center [1224, 297] width 19 height 19
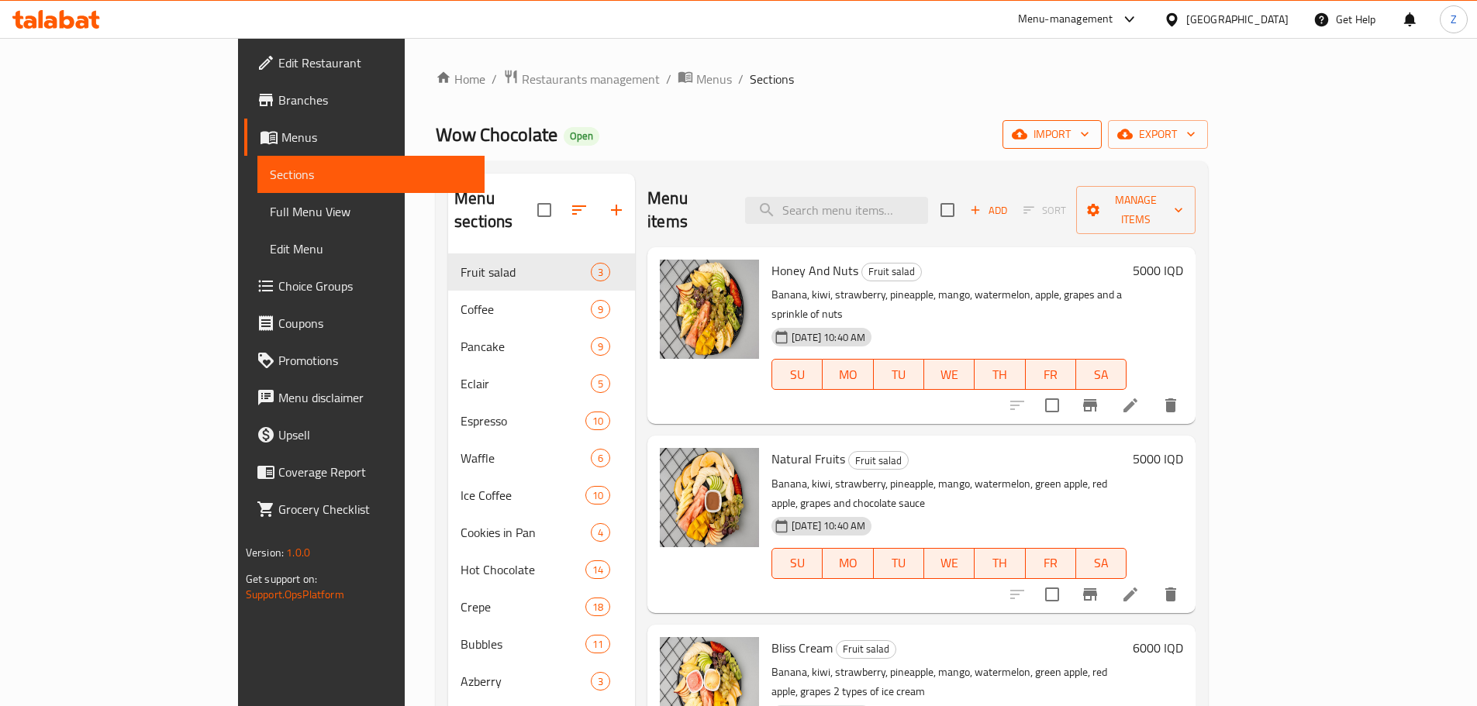
click at [1089, 128] on span "import" at bounding box center [1052, 134] width 74 height 19
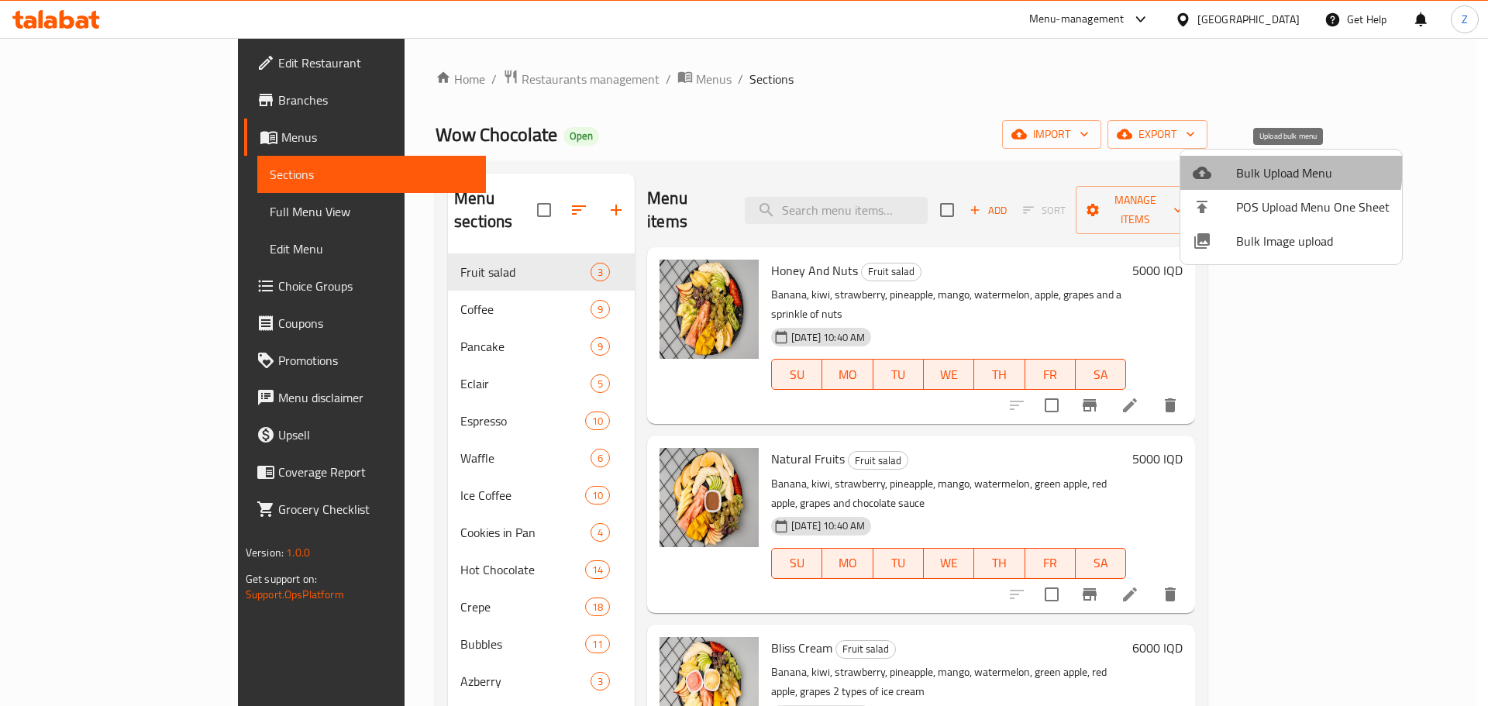
click at [1234, 164] on div at bounding box center [1214, 173] width 43 height 19
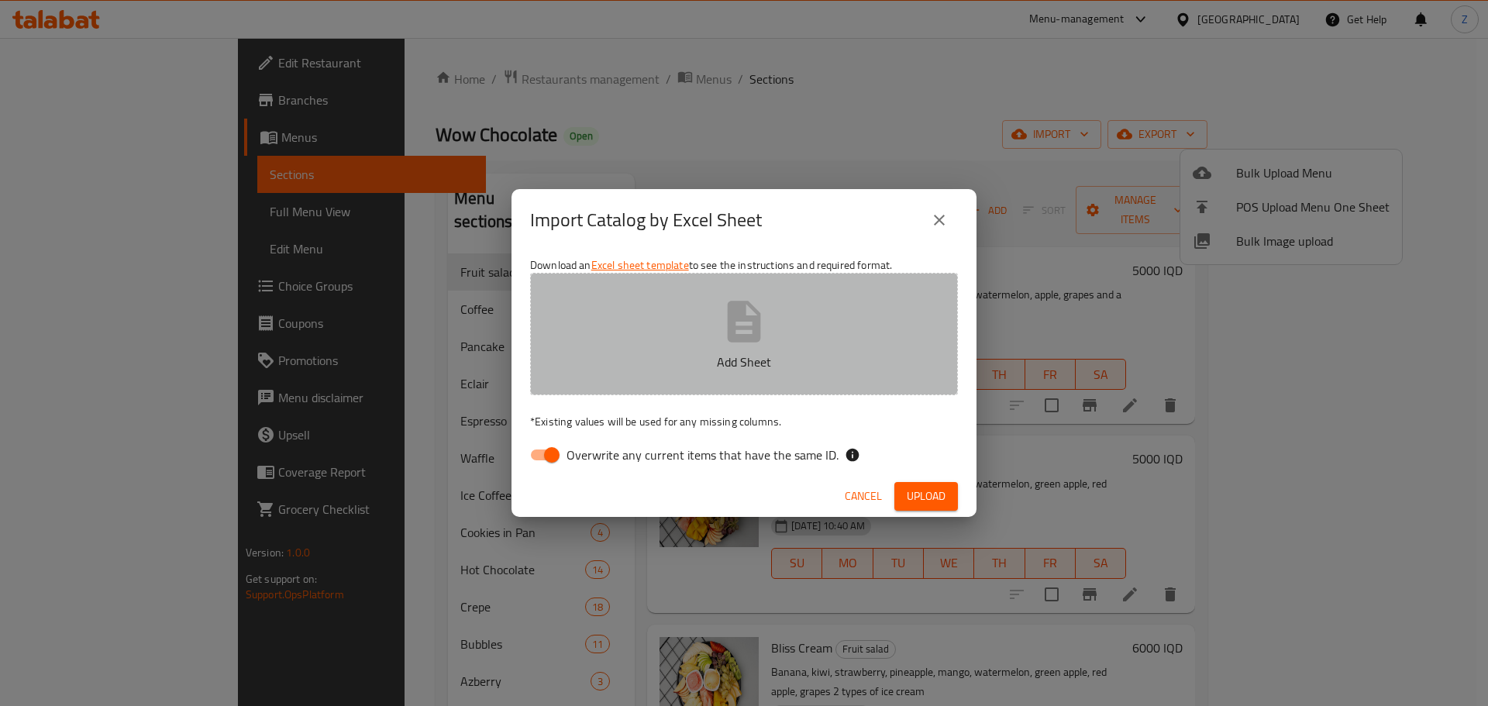
click at [791, 320] on button "Add Sheet" at bounding box center [744, 334] width 428 height 122
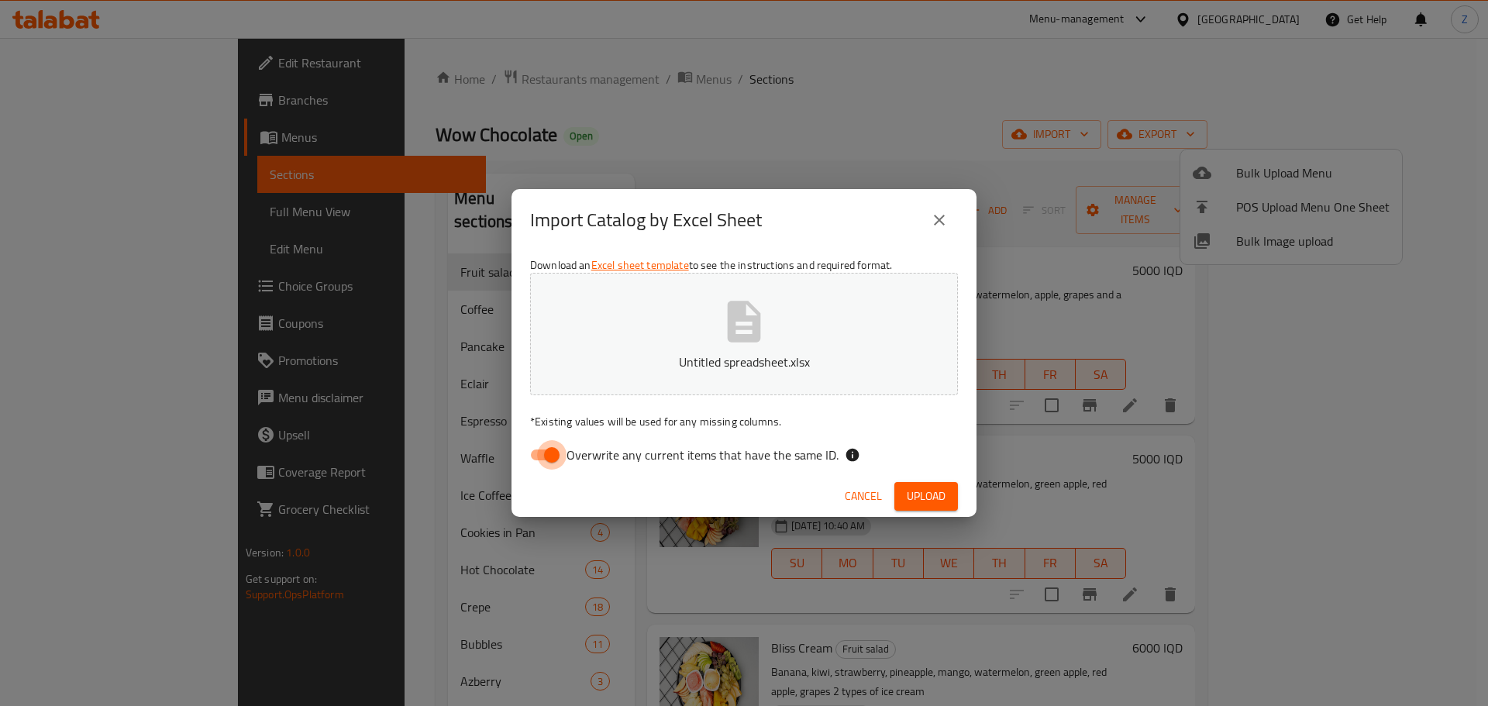
click at [530, 453] on input "Overwrite any current items that have the same ID." at bounding box center [552, 454] width 88 height 29
checkbox input "false"
click at [932, 499] on span "Upload" at bounding box center [926, 496] width 39 height 19
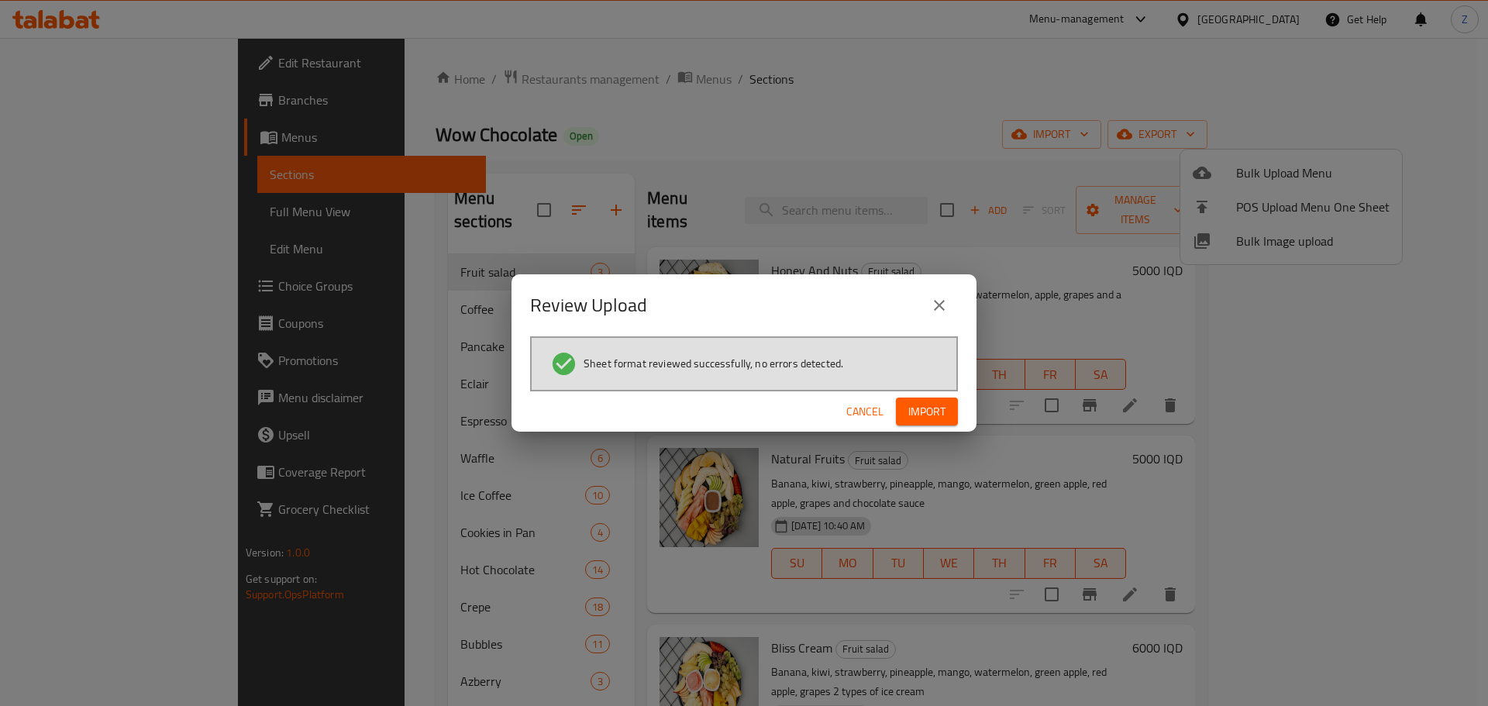
click at [951, 401] on button "Import" at bounding box center [927, 412] width 62 height 29
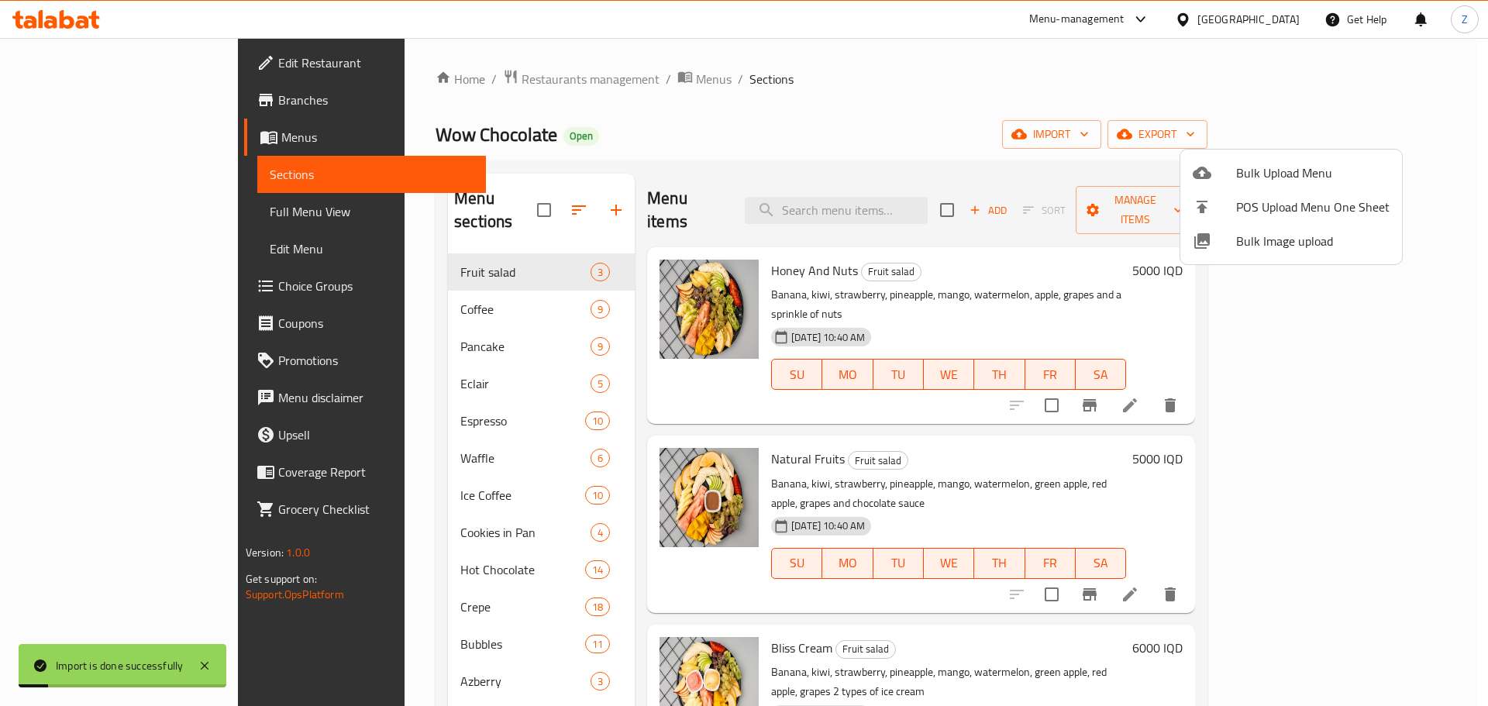
click at [1114, 450] on div at bounding box center [744, 353] width 1488 height 706
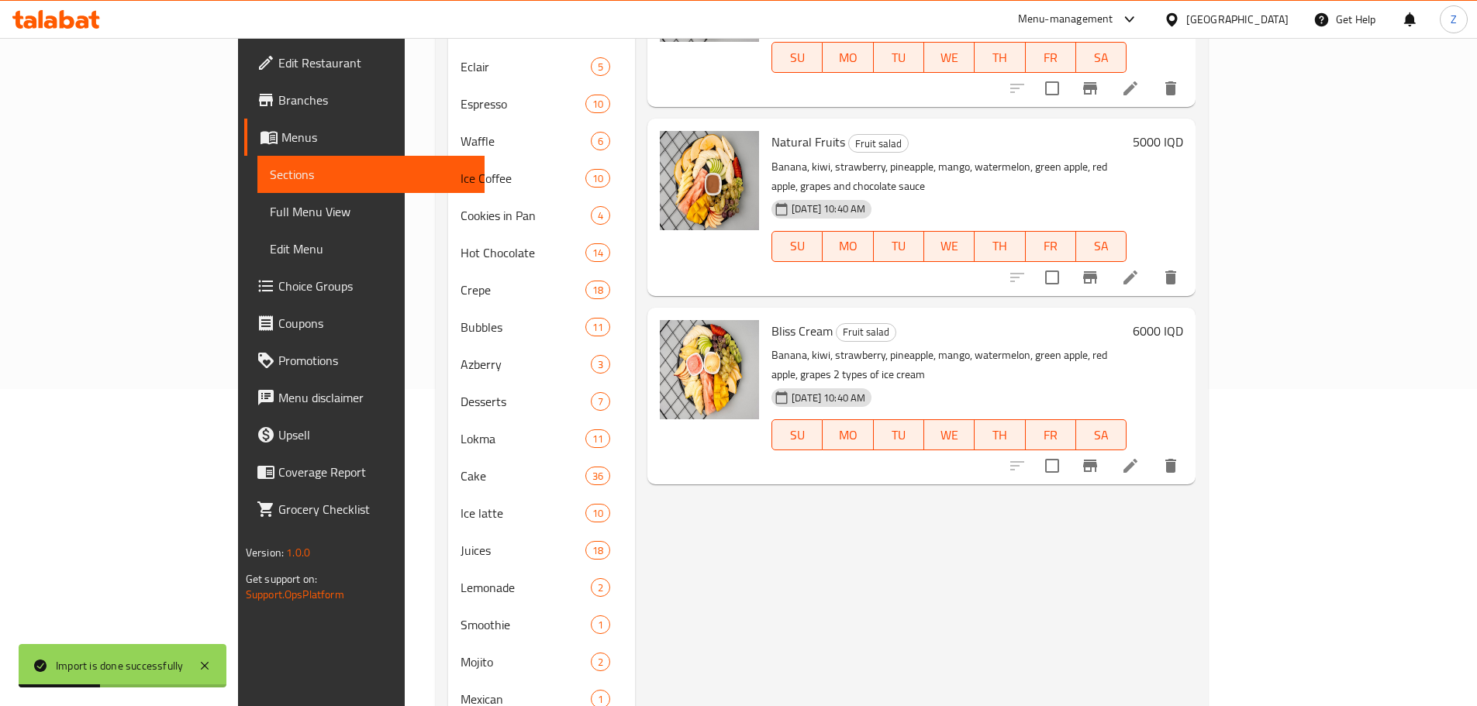
scroll to position [465, 0]
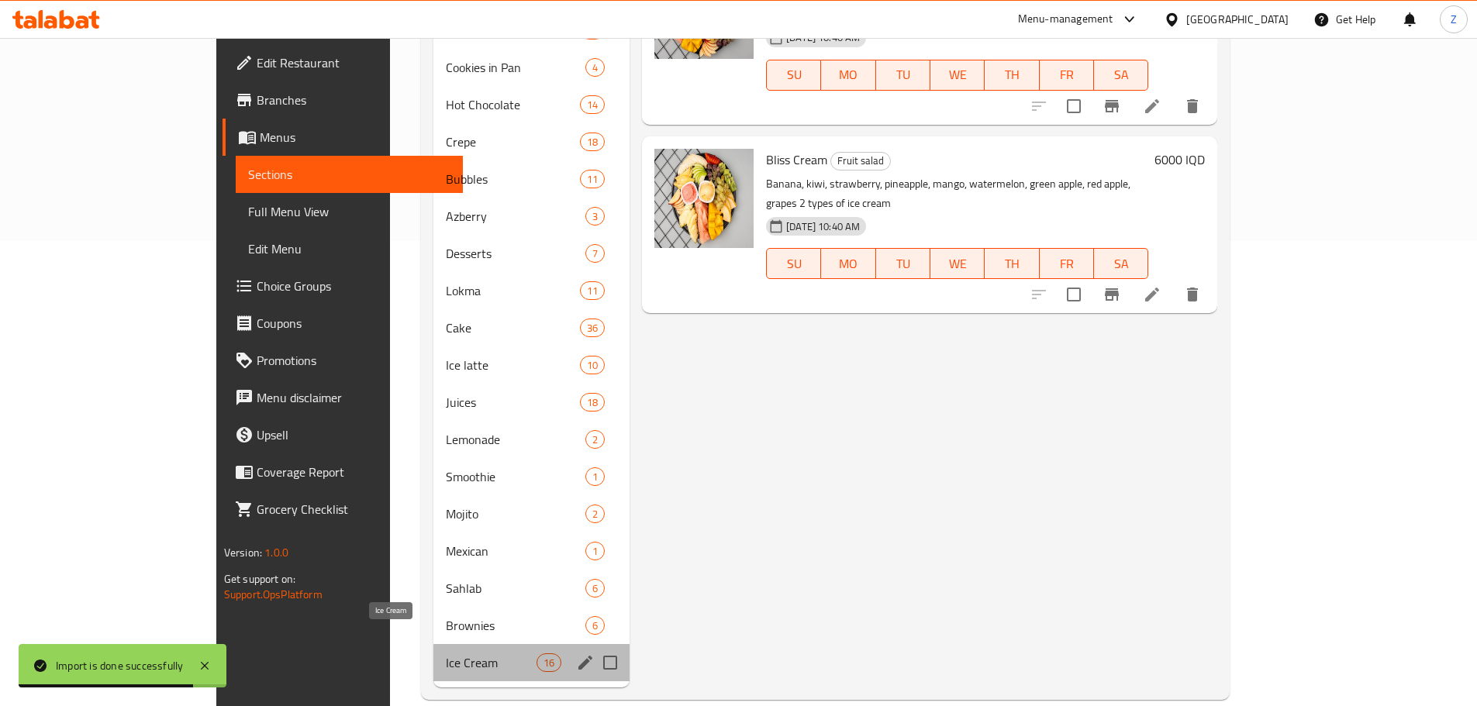
click at [464, 653] on span "Ice Cream" at bounding box center [491, 662] width 90 height 19
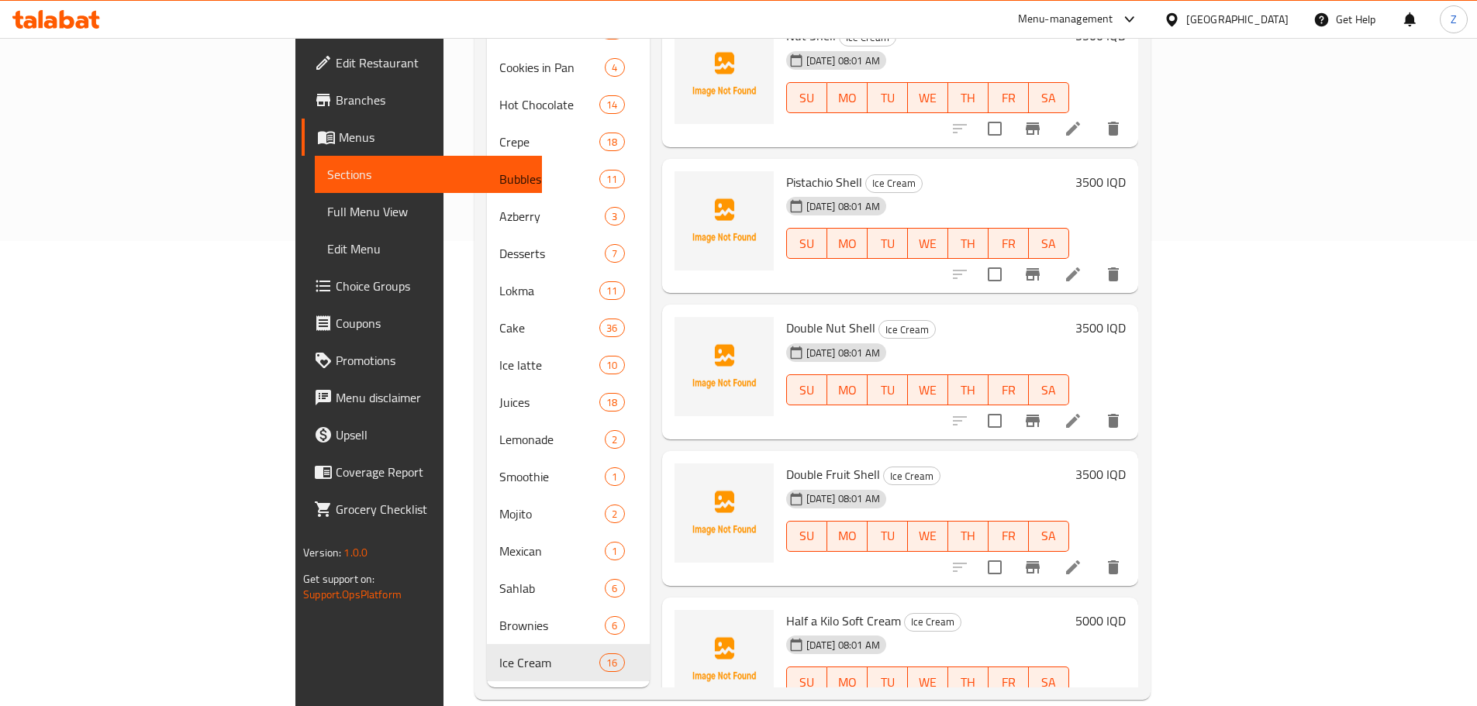
scroll to position [1422, 0]
